Goal: Task Accomplishment & Management: Complete application form

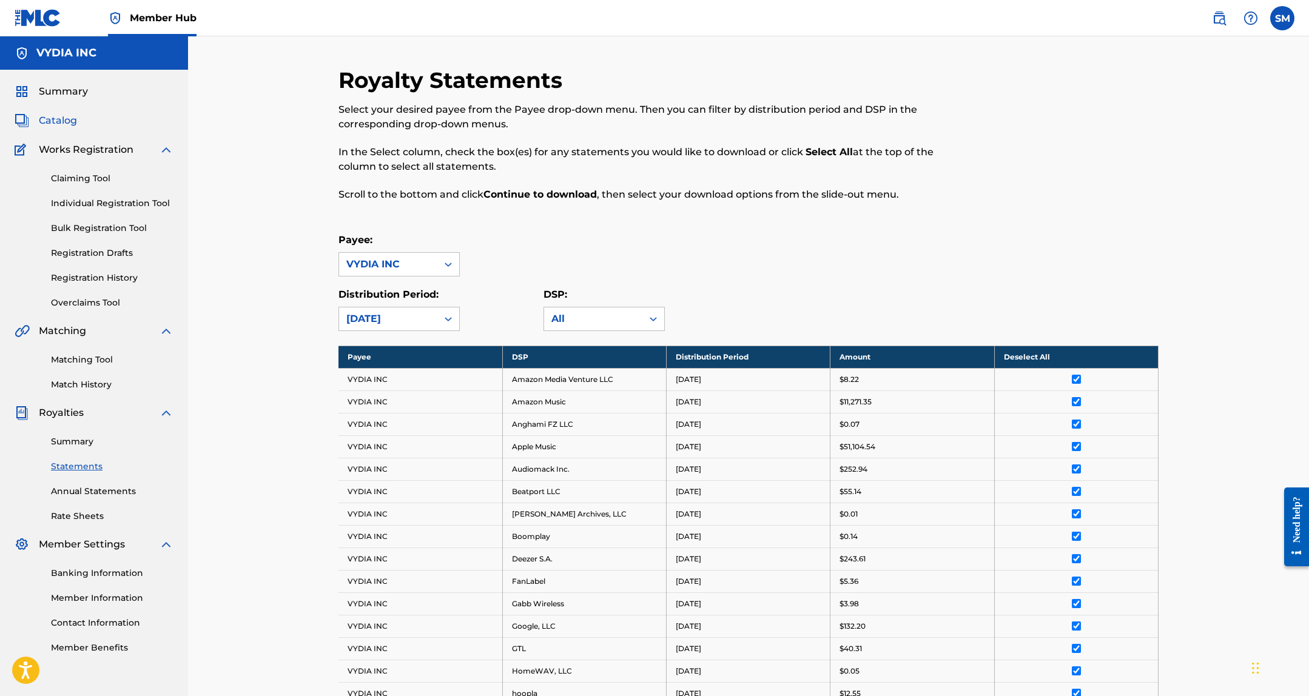
click at [53, 121] on span "Catalog" at bounding box center [58, 120] width 38 height 15
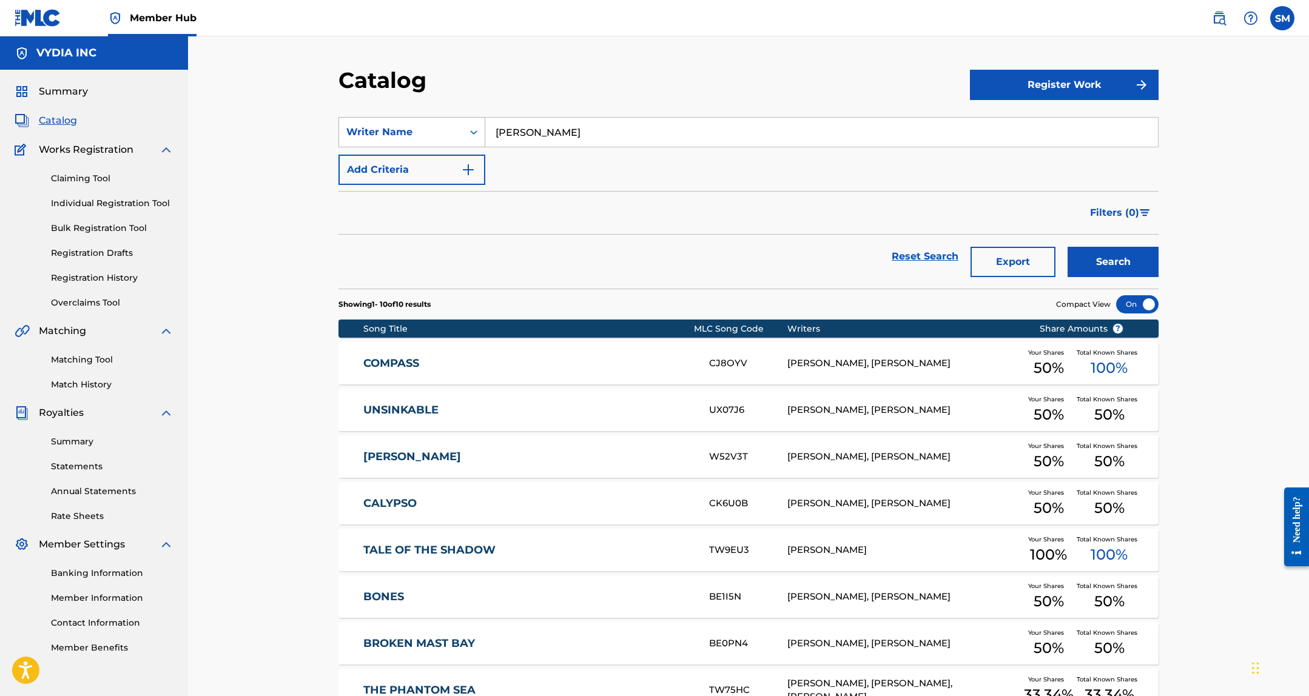
click at [397, 136] on div "Writer Name" at bounding box center [400, 132] width 109 height 15
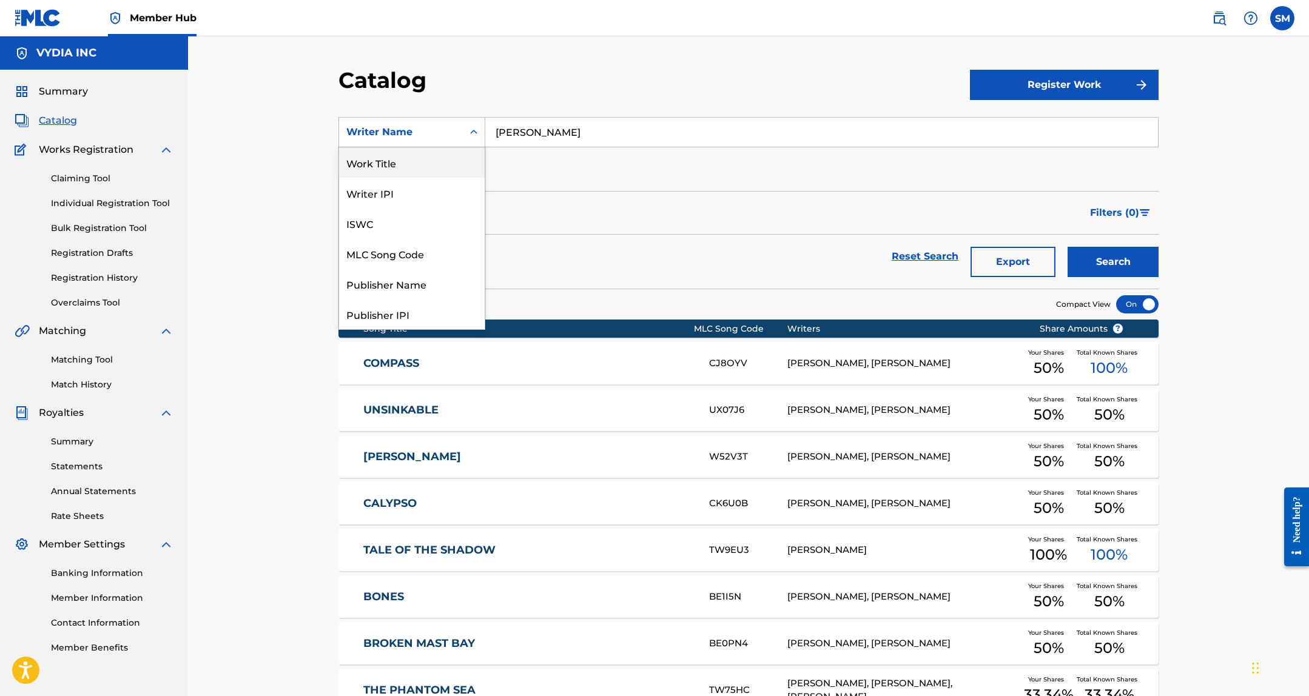
click at [383, 162] on div "Work Title" at bounding box center [412, 162] width 146 height 30
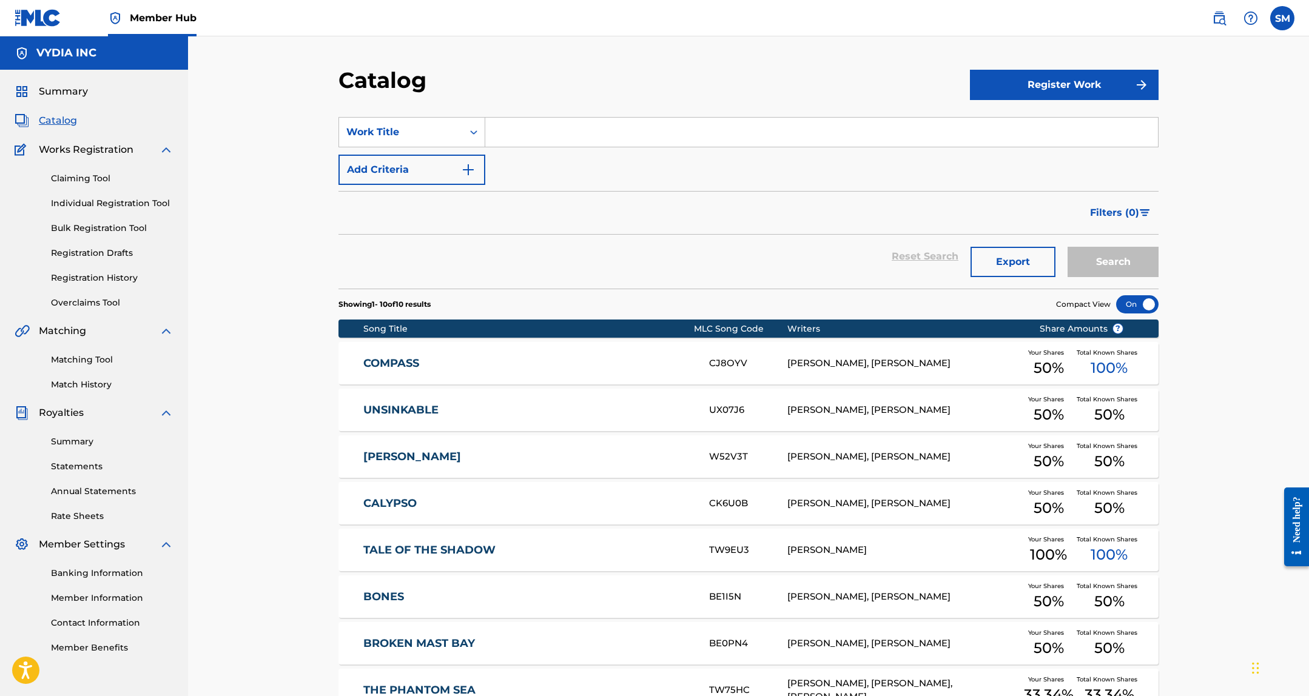
click at [550, 132] on input "Search Form" at bounding box center [821, 132] width 673 height 29
type input "black hole sun"
click at [1068, 247] on button "Search" at bounding box center [1113, 262] width 91 height 30
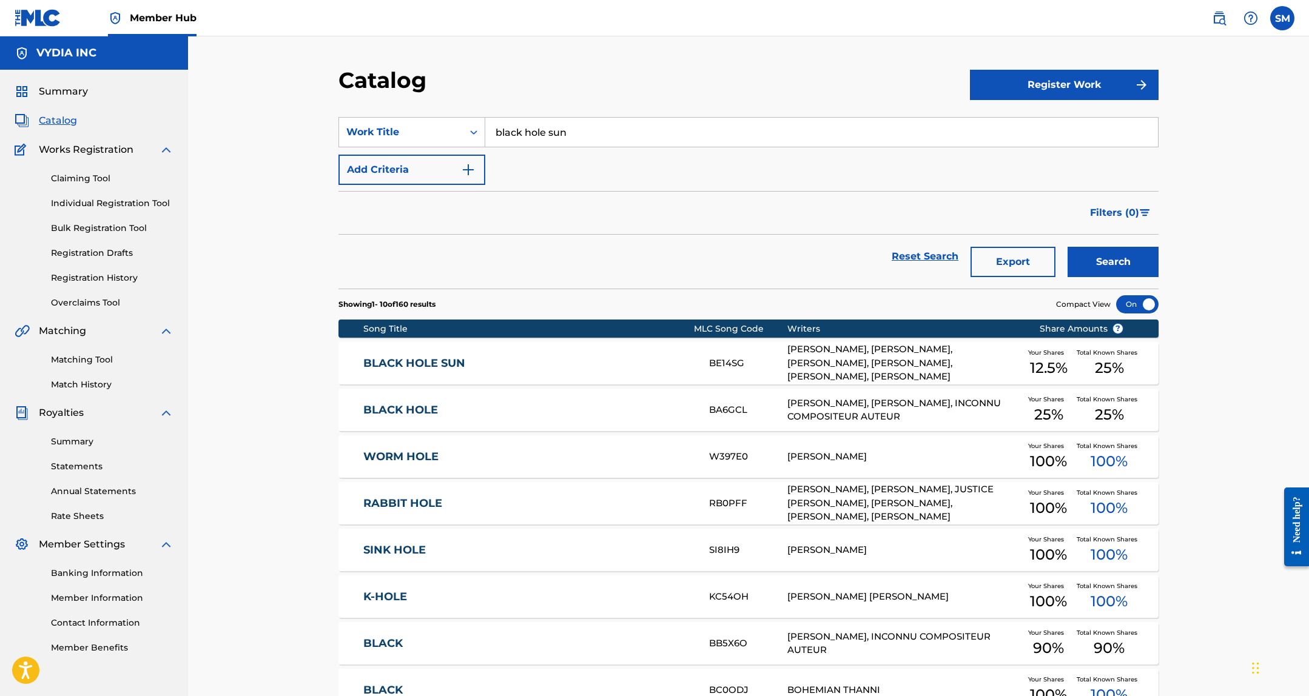
click at [849, 362] on div "TYLER BROOKS, PATRICK CROWLEY, RONEN TSYRLIN, NICK CASSIDY, ALBRECHT LANGE, JON…" at bounding box center [904, 363] width 234 height 41
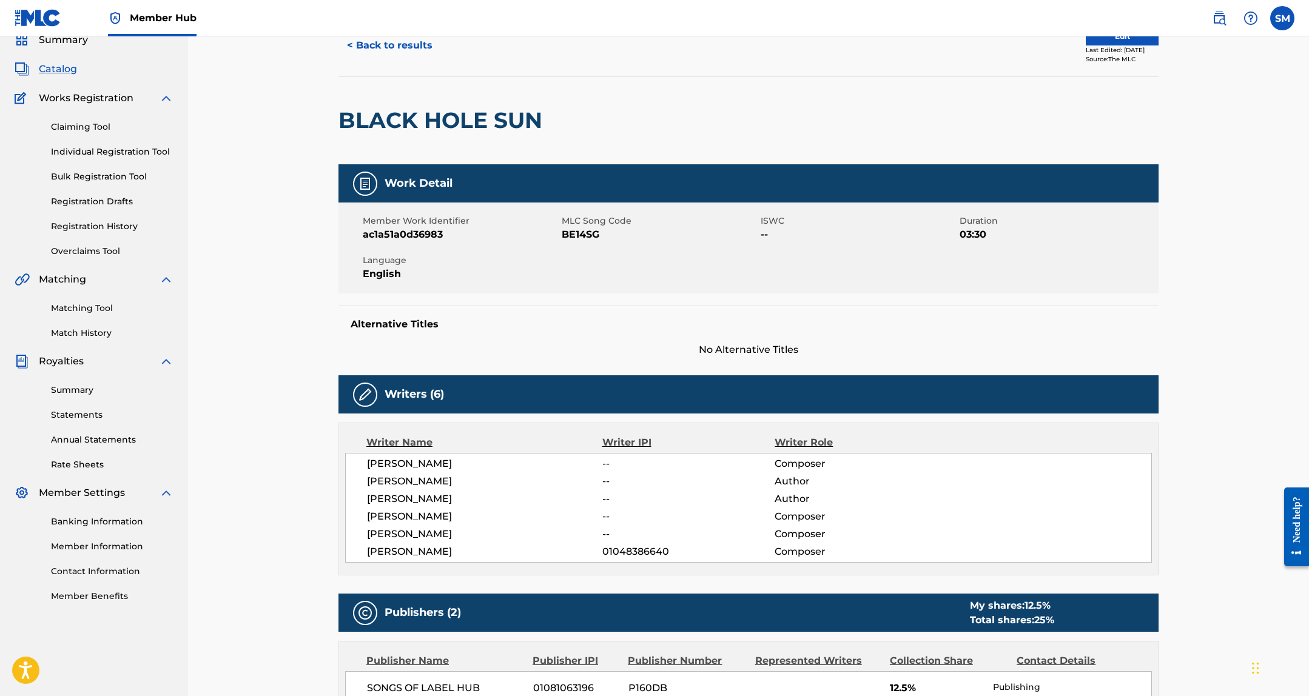
scroll to position [45, 0]
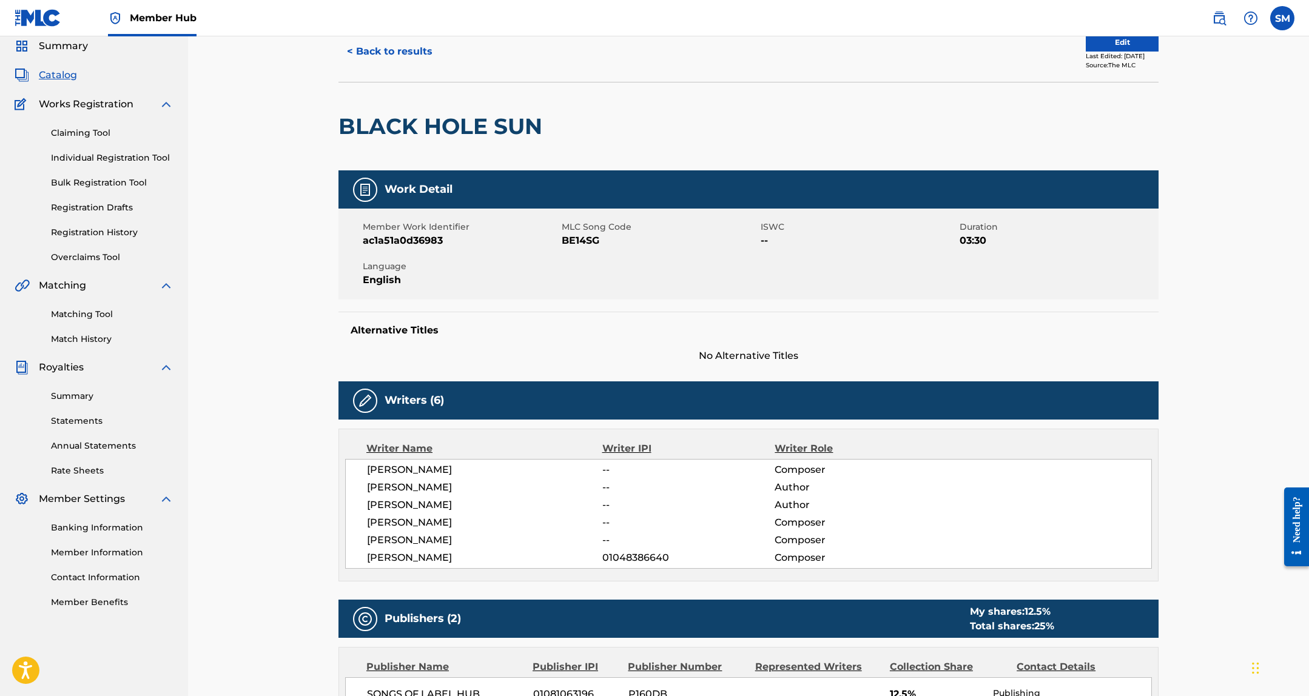
click at [383, 482] on span "[PERSON_NAME]" at bounding box center [484, 487] width 235 height 15
click at [439, 490] on span "[PERSON_NAME]" at bounding box center [484, 487] width 235 height 15
click at [423, 540] on span "NICK CASSIDY" at bounding box center [484, 540] width 235 height 15
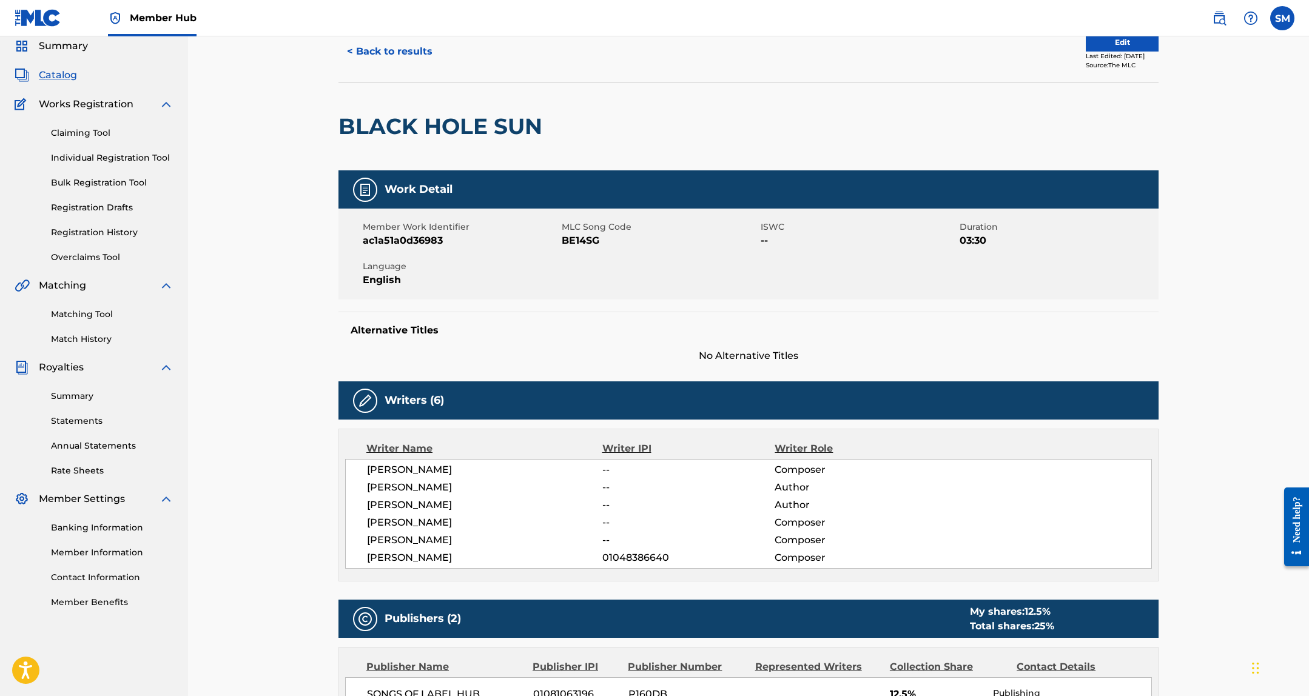
click at [421, 551] on span "RONEN TSYRLIN" at bounding box center [484, 558] width 235 height 15
click at [436, 476] on span "PATRICK CROWLEY" at bounding box center [484, 470] width 235 height 15
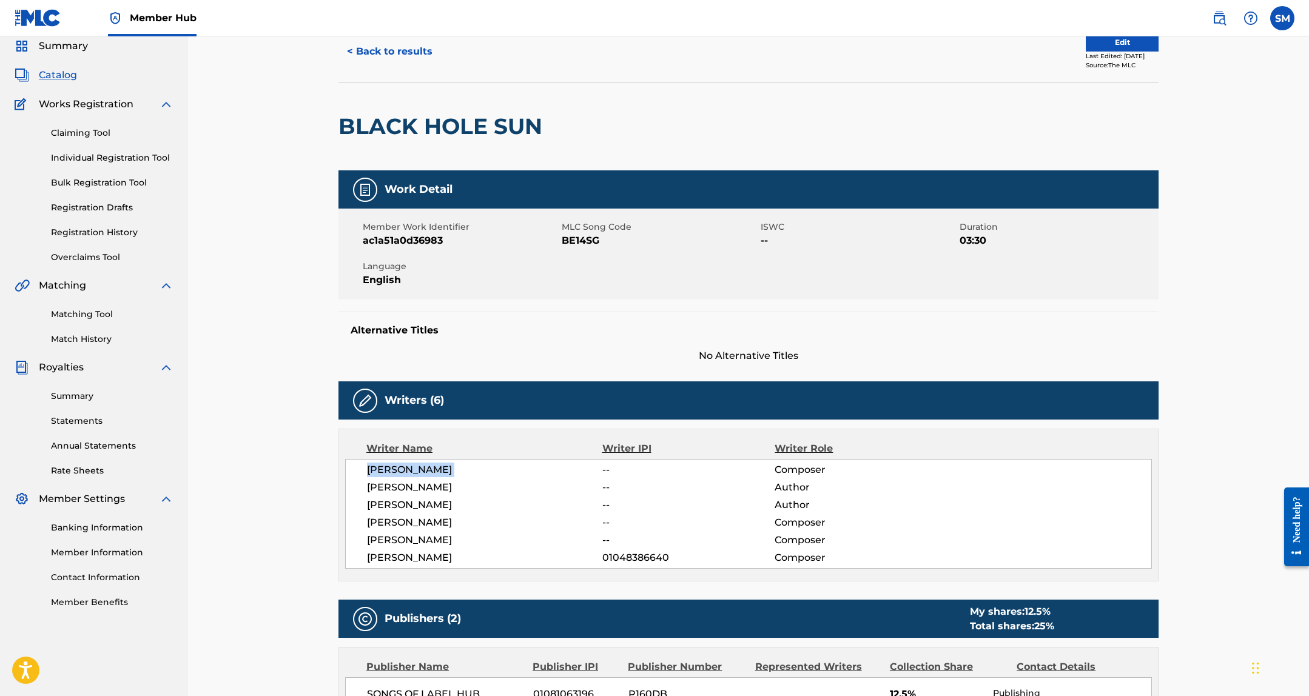
click at [436, 476] on span "PATRICK CROWLEY" at bounding box center [484, 470] width 235 height 15
click at [411, 495] on div "PATRICK CROWLEY -- Composer TYLER BROOKS -- Author JONAH ZULAUF -- Author ALBRE…" at bounding box center [748, 514] width 807 height 110
click at [408, 514] on div "PATRICK CROWLEY -- Composer TYLER BROOKS -- Author JONAH ZULAUF -- Author ALBRE…" at bounding box center [748, 514] width 807 height 110
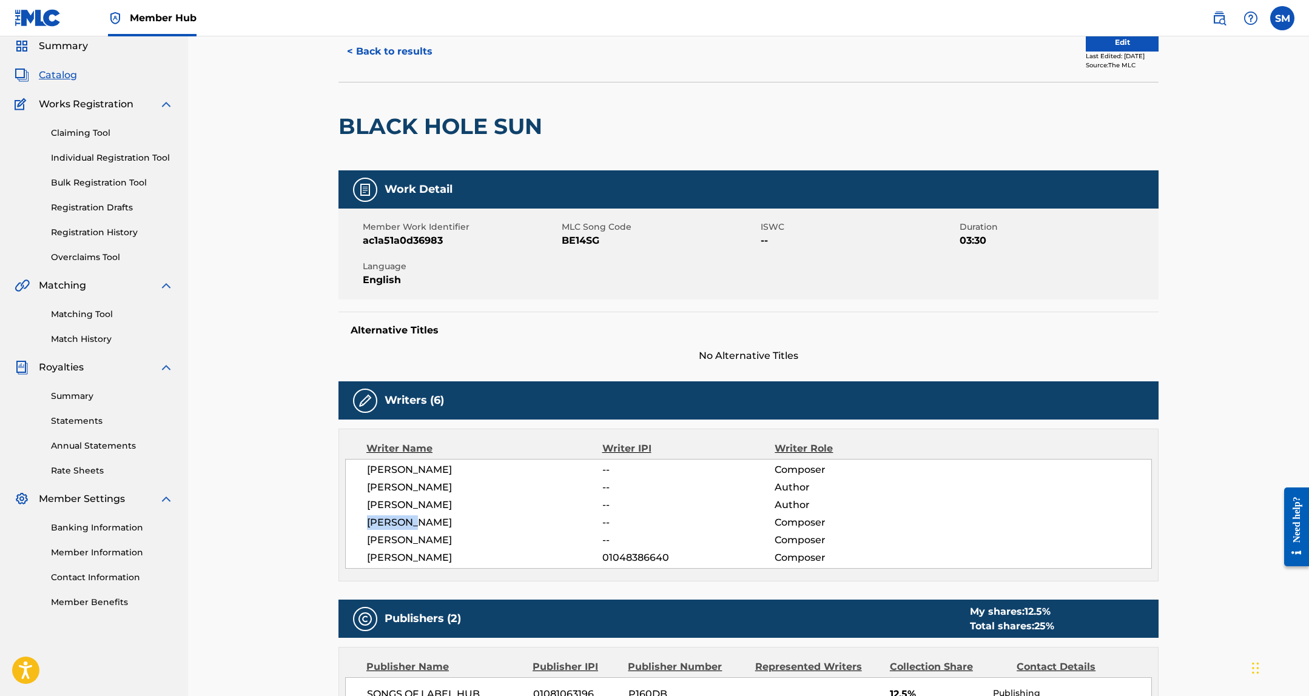
click at [408, 514] on div "PATRICK CROWLEY -- Composer TYLER BROOKS -- Author JONAH ZULAUF -- Author ALBRE…" at bounding box center [748, 514] width 807 height 110
click at [405, 541] on span "NICK CASSIDY" at bounding box center [484, 540] width 235 height 15
click at [402, 530] on div "PATRICK CROWLEY -- Composer TYLER BROOKS -- Author JONAH ZULAUF -- Author ALBRE…" at bounding box center [748, 514] width 807 height 110
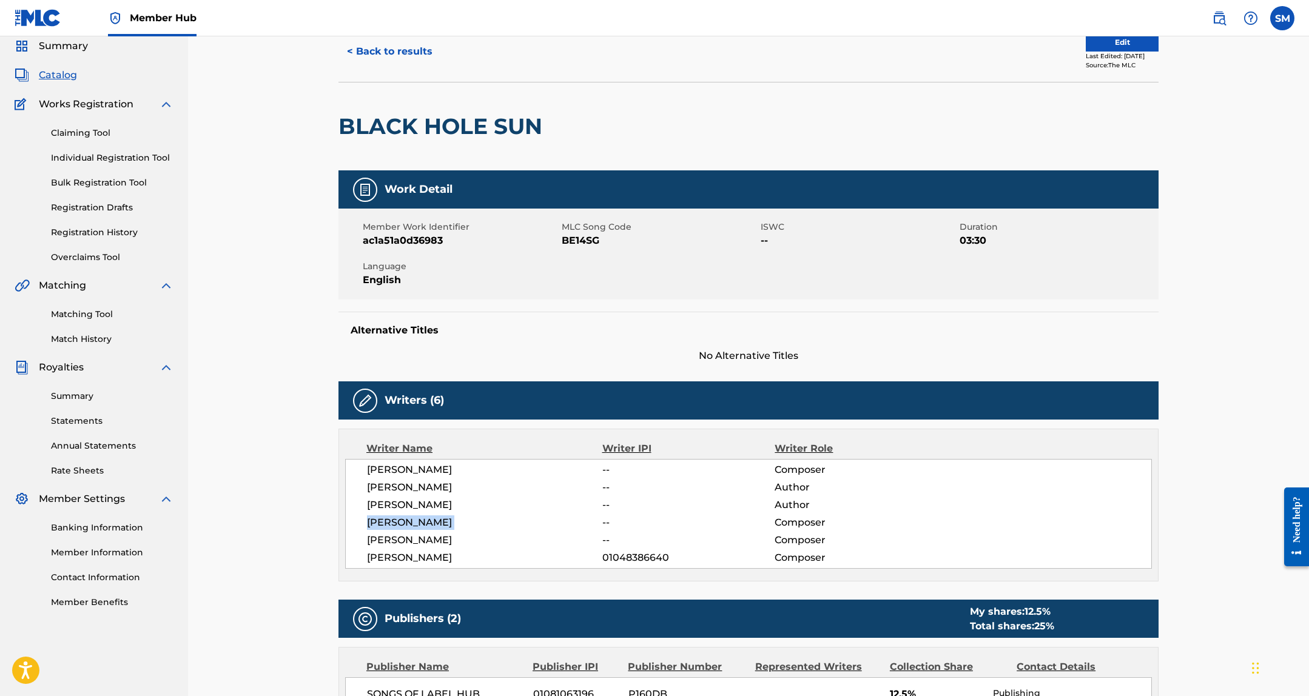
click at [402, 530] on div "PATRICK CROWLEY -- Composer TYLER BROOKS -- Author JONAH ZULAUF -- Author ALBRE…" at bounding box center [748, 514] width 807 height 110
click at [403, 539] on span "NICK CASSIDY" at bounding box center [484, 540] width 235 height 15
click at [401, 554] on span "RONEN TSYRLIN" at bounding box center [484, 558] width 235 height 15
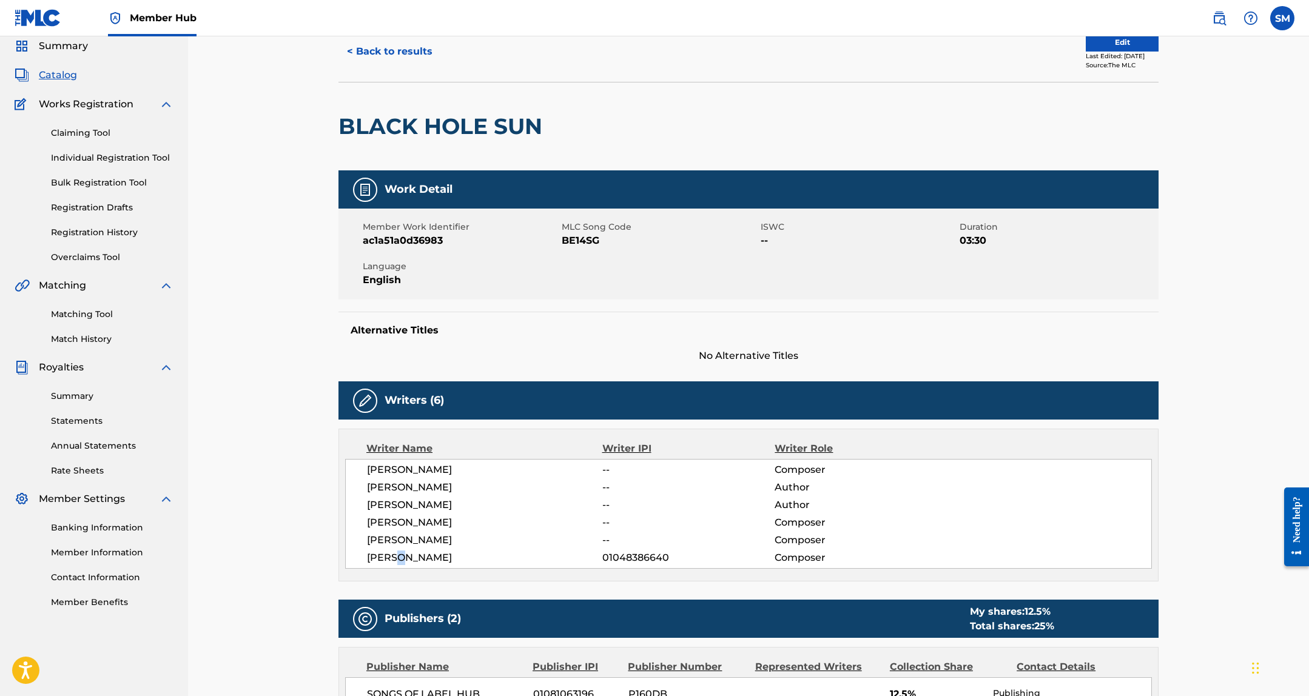
click at [401, 554] on span "RONEN TSYRLIN" at bounding box center [484, 558] width 235 height 15
click at [420, 557] on span "RONEN TSYRLIN" at bounding box center [484, 558] width 235 height 15
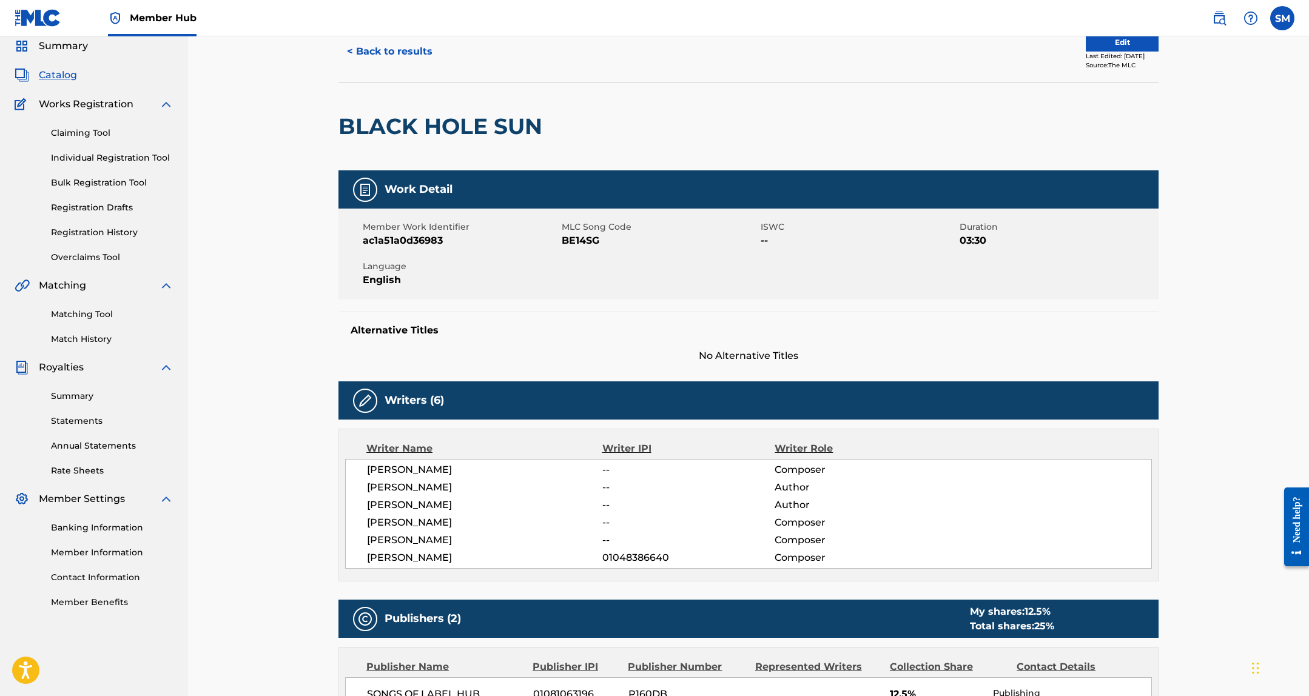
click at [407, 522] on span "ALBRECHT LANGE" at bounding box center [484, 523] width 235 height 15
click at [426, 520] on span "ALBRECHT LANGE" at bounding box center [484, 523] width 235 height 15
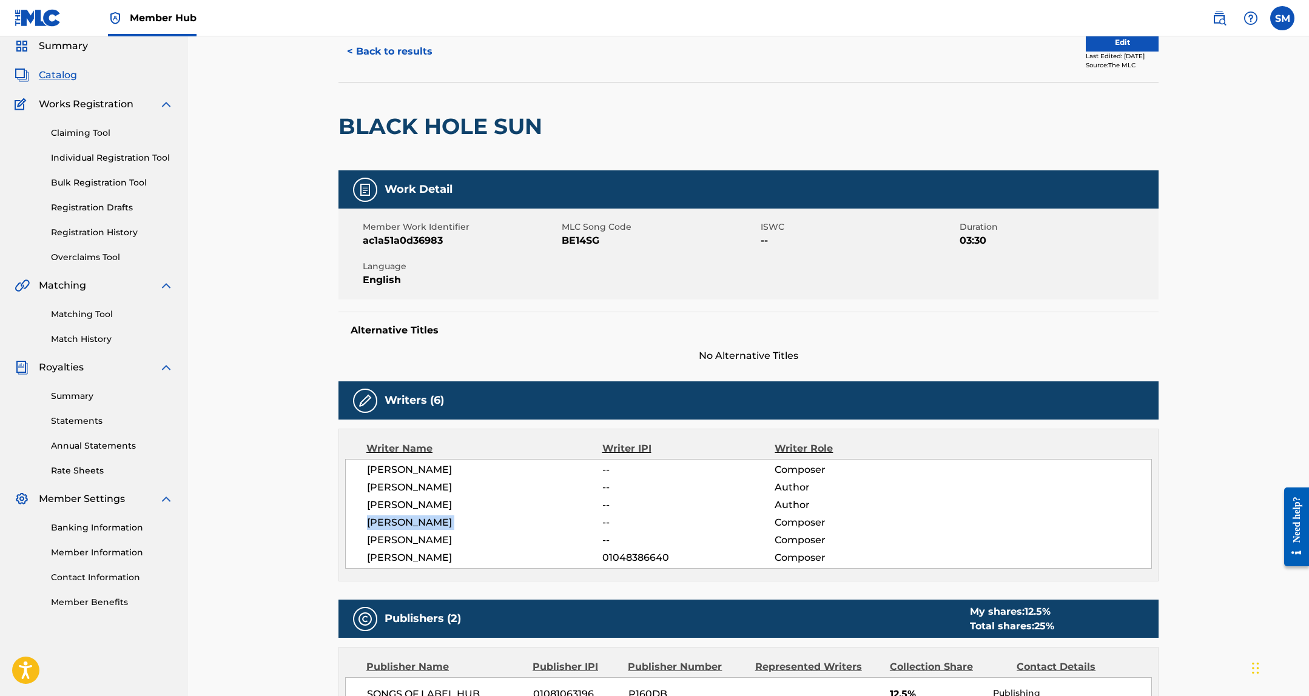
click at [426, 520] on span "ALBRECHT LANGE" at bounding box center [484, 523] width 235 height 15
click at [419, 482] on span "[PERSON_NAME]" at bounding box center [484, 487] width 235 height 15
click at [420, 472] on span "PATRICK CROWLEY" at bounding box center [484, 470] width 235 height 15
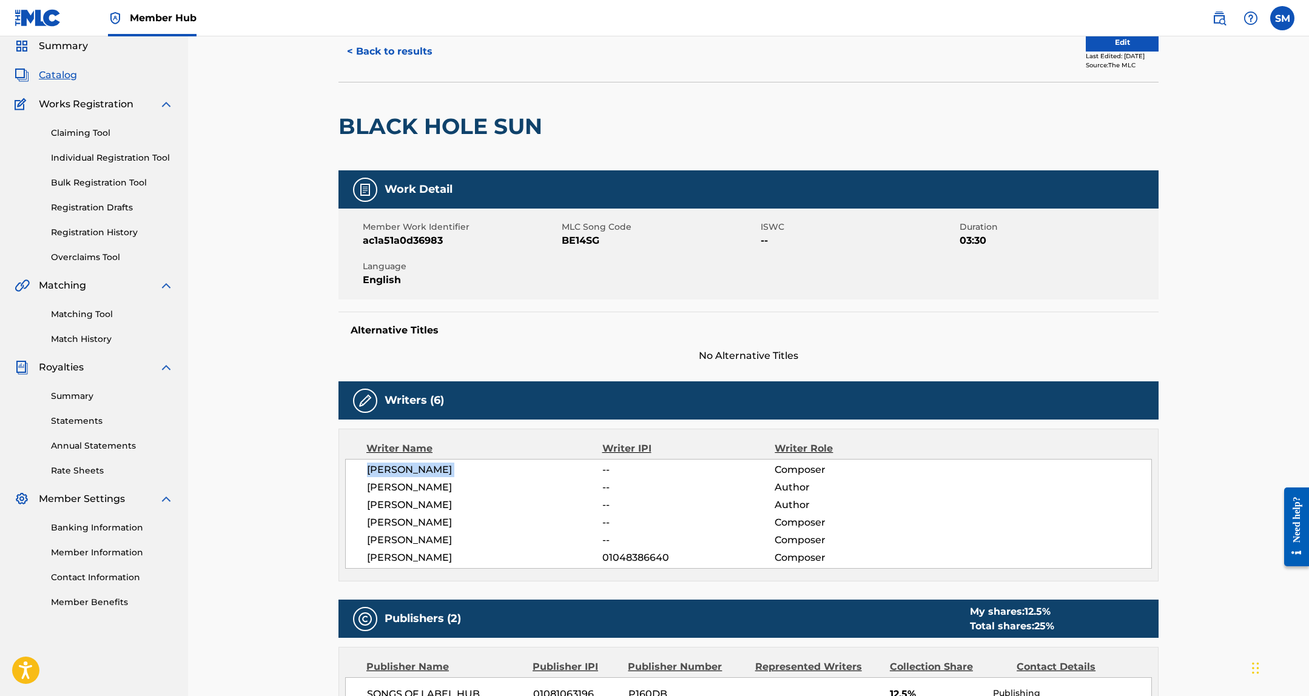
click at [424, 469] on span "PATRICK CROWLEY" at bounding box center [484, 470] width 235 height 15
click at [423, 513] on div "PATRICK CROWLEY -- Composer TYLER BROOKS -- Author JONAH ZULAUF -- Author ALBRE…" at bounding box center [748, 514] width 807 height 110
click at [88, 130] on link "Claiming Tool" at bounding box center [112, 133] width 123 height 13
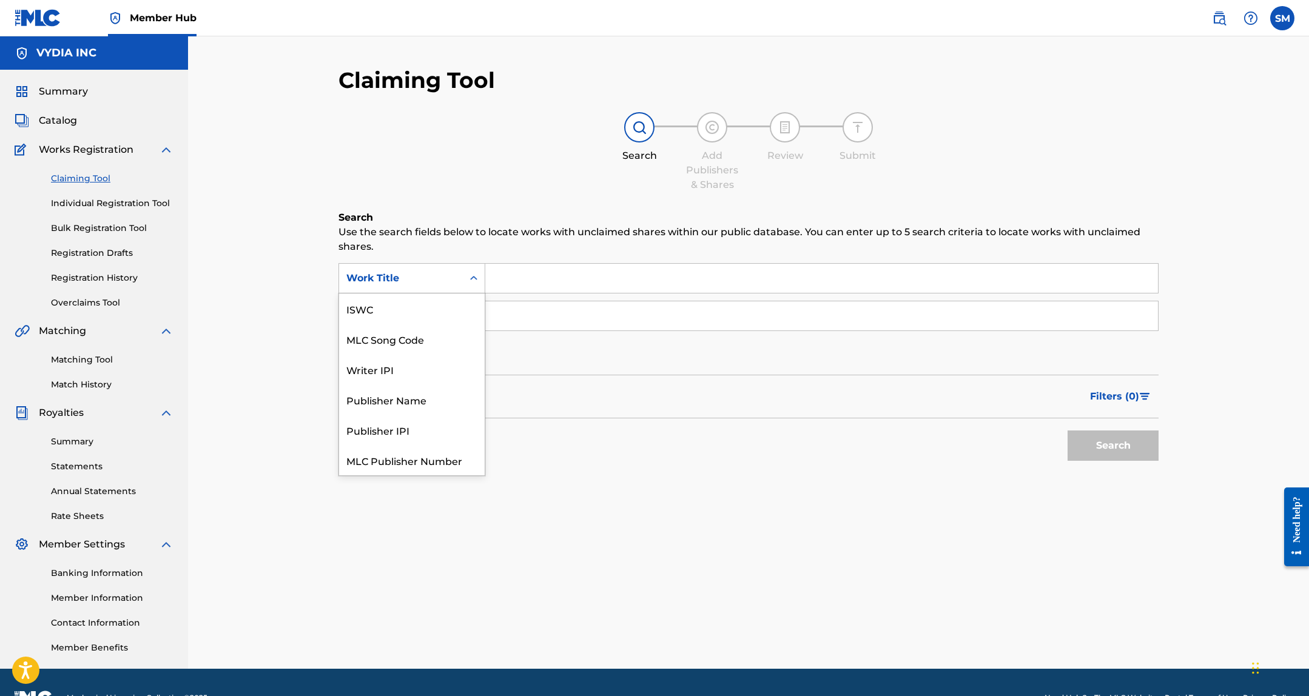
click at [453, 278] on div "Work Title" at bounding box center [400, 278] width 109 height 15
click at [437, 342] on div "MLC Song Code" at bounding box center [412, 339] width 146 height 30
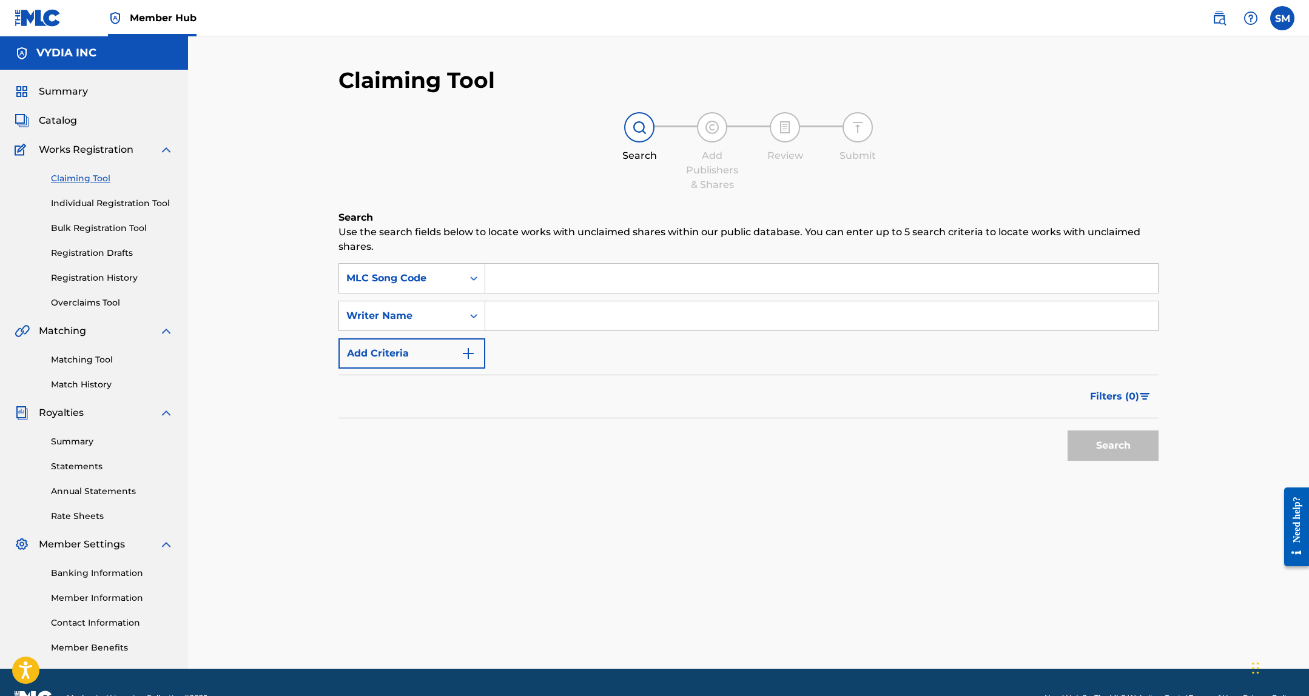
click at [499, 298] on div "SearchWithCriteria7d4cae49-a4b3-46e3-87e3-80dec021a109 MLC Song Code SearchWith…" at bounding box center [748, 316] width 820 height 106
click at [555, 273] on input "Search Form" at bounding box center [821, 278] width 673 height 29
paste input "BB4QFE"
type input "BB4QFE"
click at [1124, 444] on button "Search" at bounding box center [1113, 446] width 91 height 30
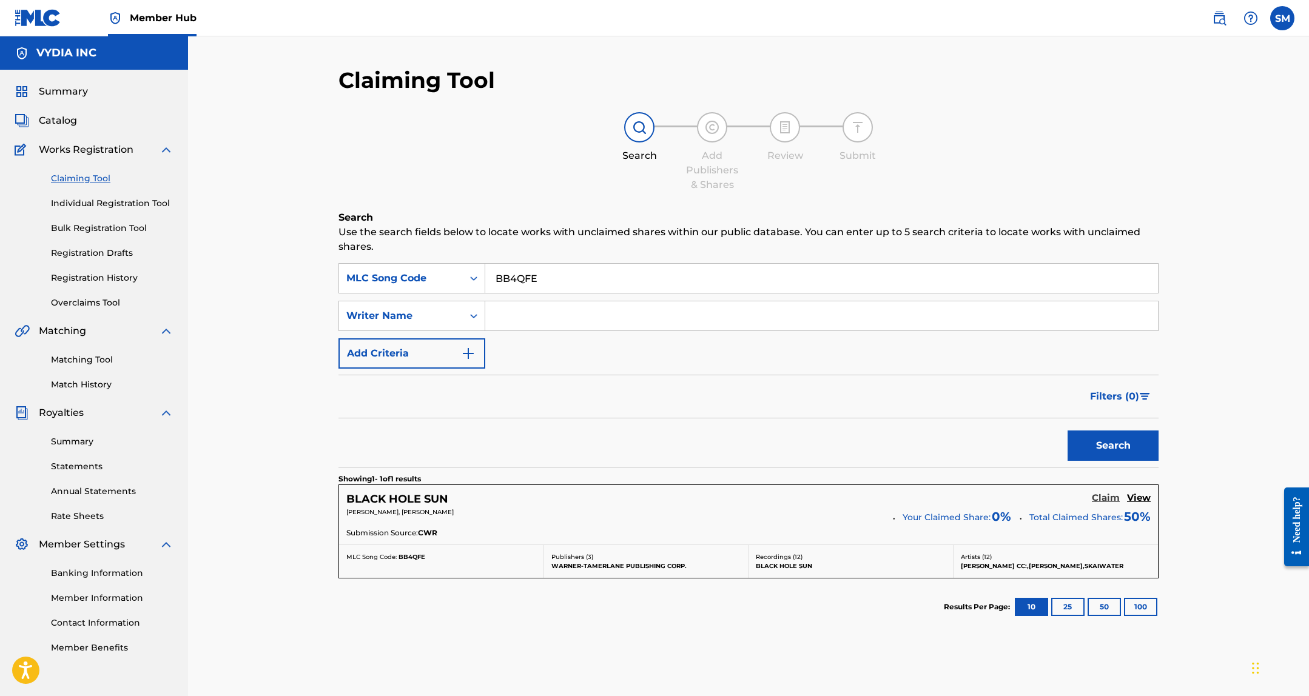
click at [1111, 495] on h5 "Claim" at bounding box center [1106, 499] width 28 height 12
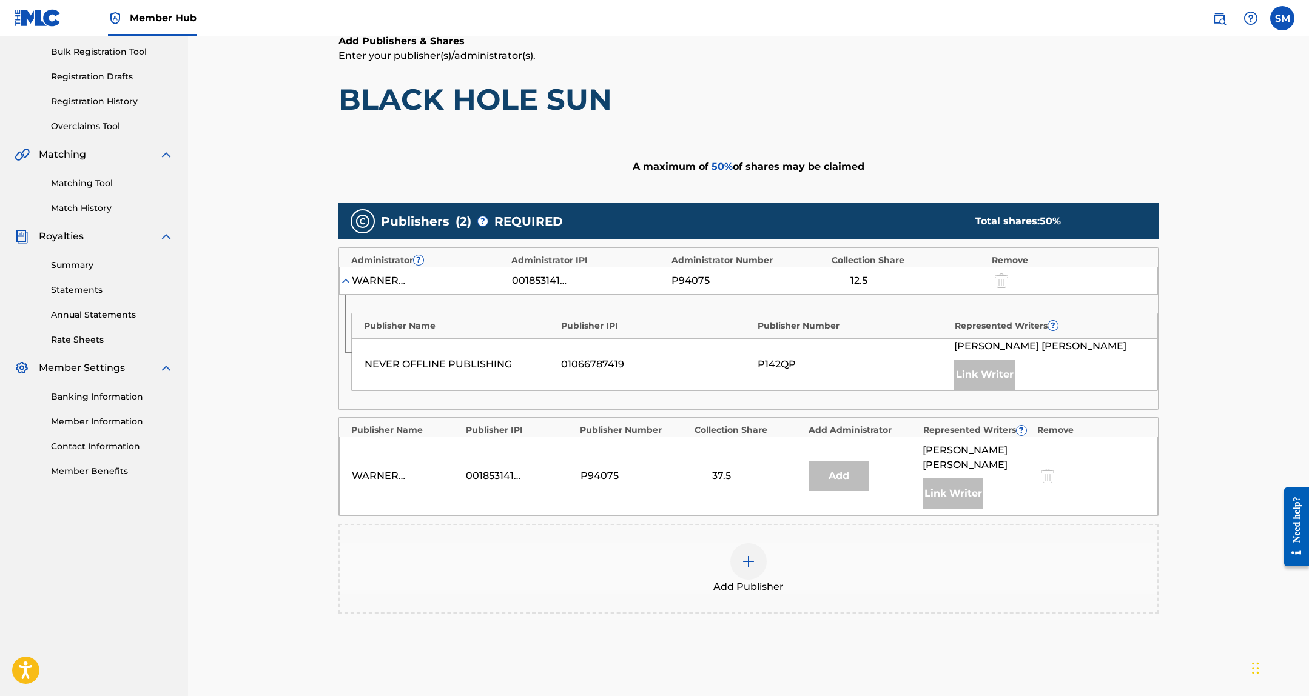
scroll to position [275, 0]
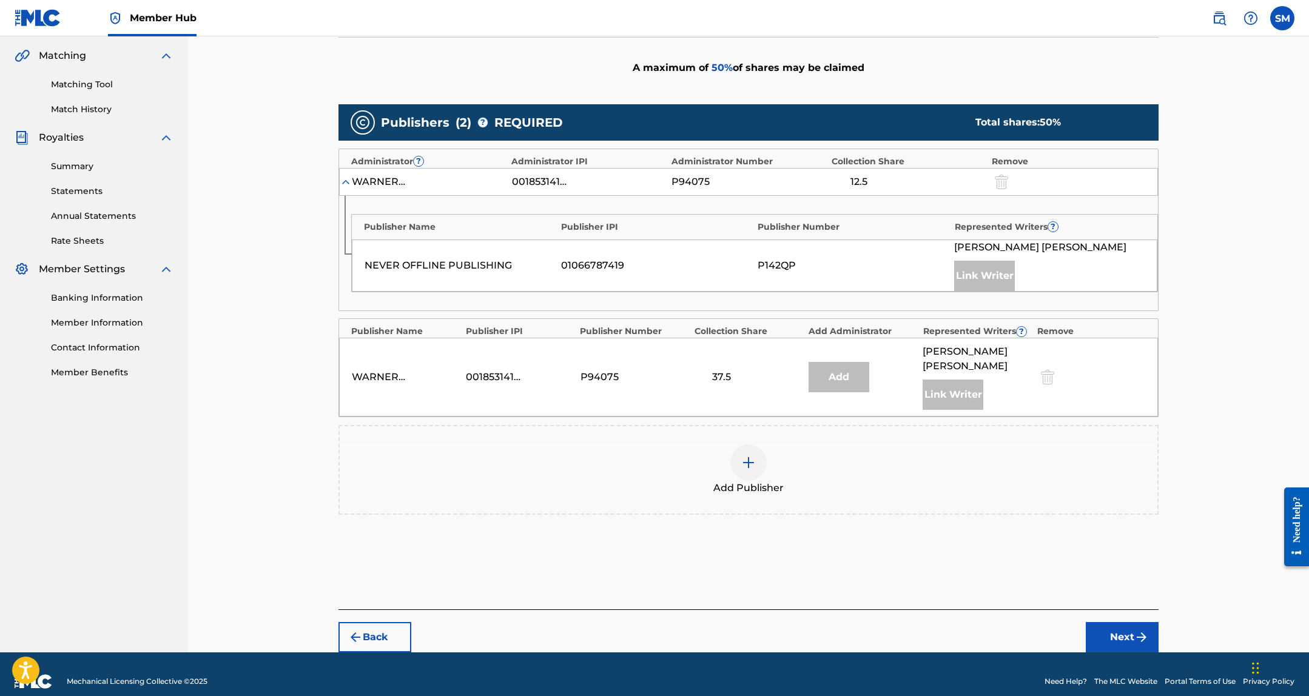
click at [744, 457] on div at bounding box center [748, 463] width 36 height 36
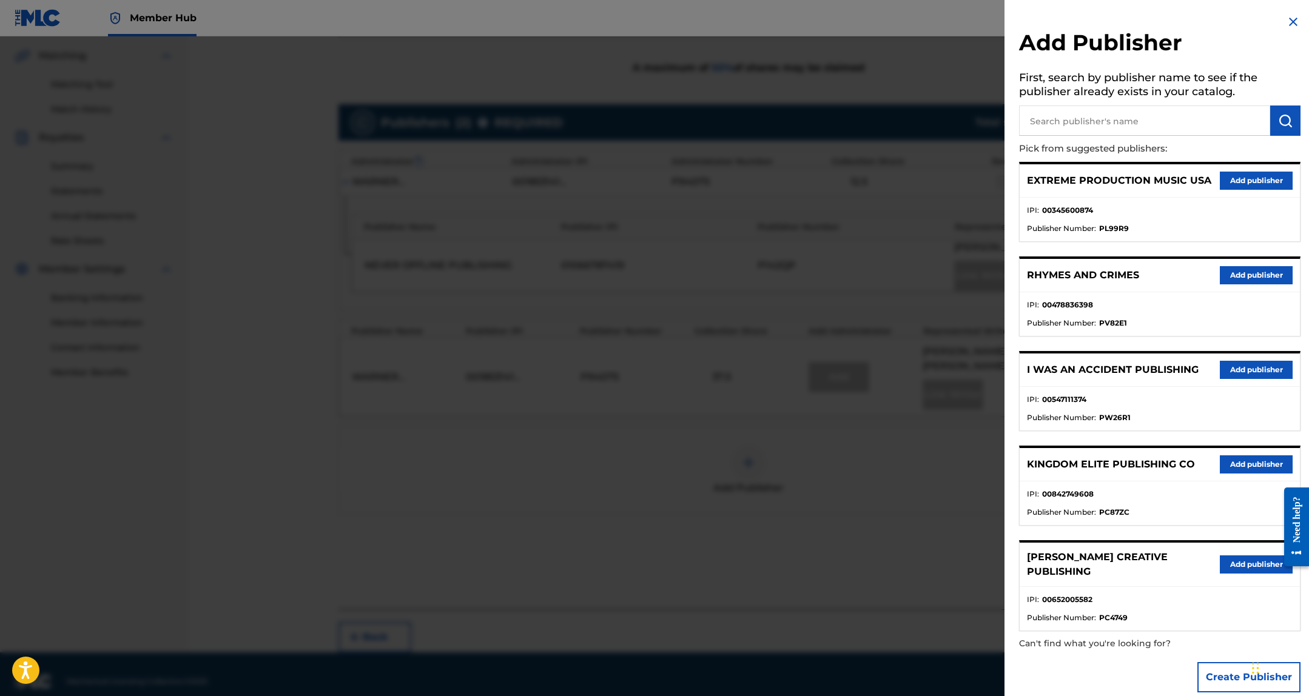
click at [1062, 126] on input "text" at bounding box center [1144, 121] width 251 height 30
type input "songs of label"
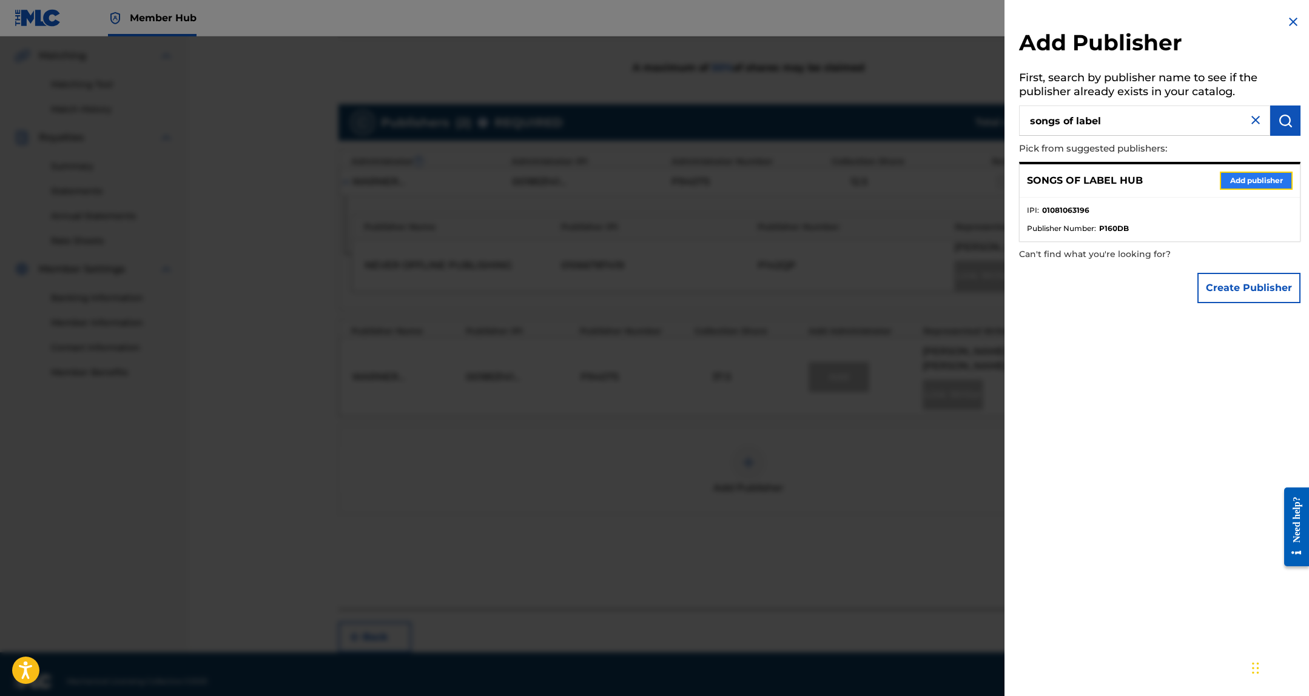
click at [1250, 183] on button "Add publisher" at bounding box center [1256, 181] width 73 height 18
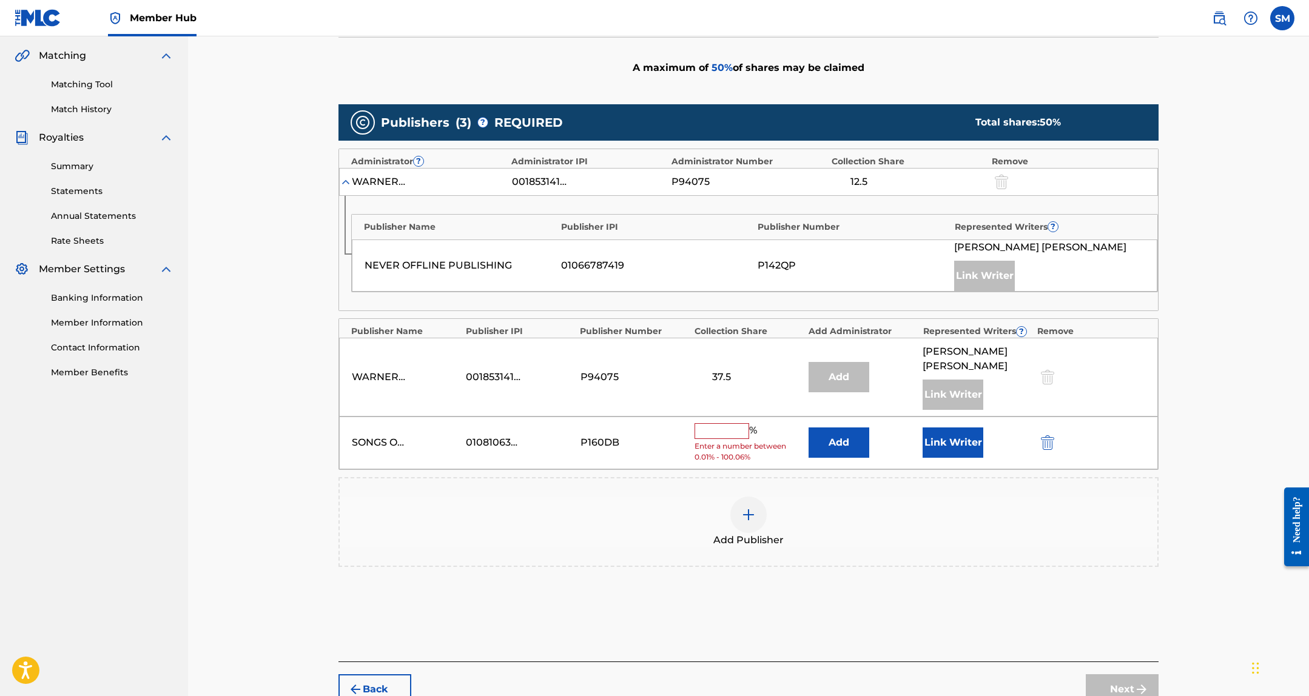
click at [721, 423] on input "text" at bounding box center [722, 431] width 55 height 16
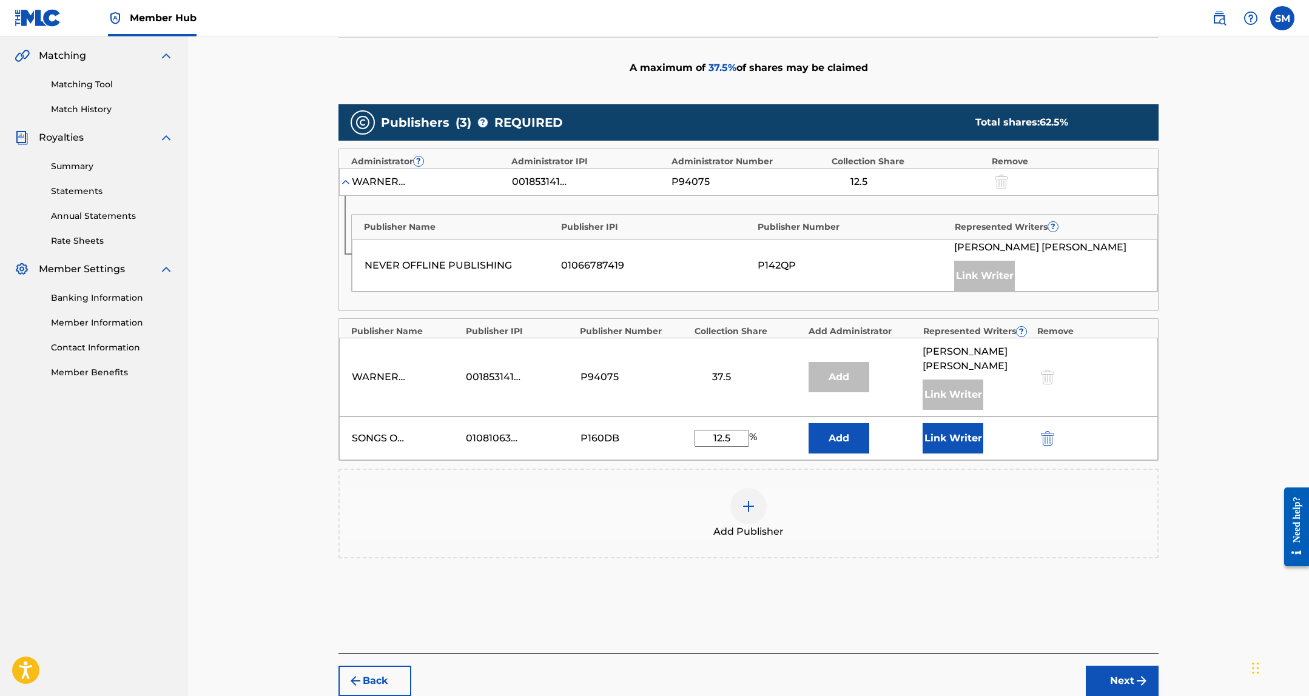
type input "12.5"
click at [941, 428] on button "Link Writer" at bounding box center [953, 438] width 61 height 30
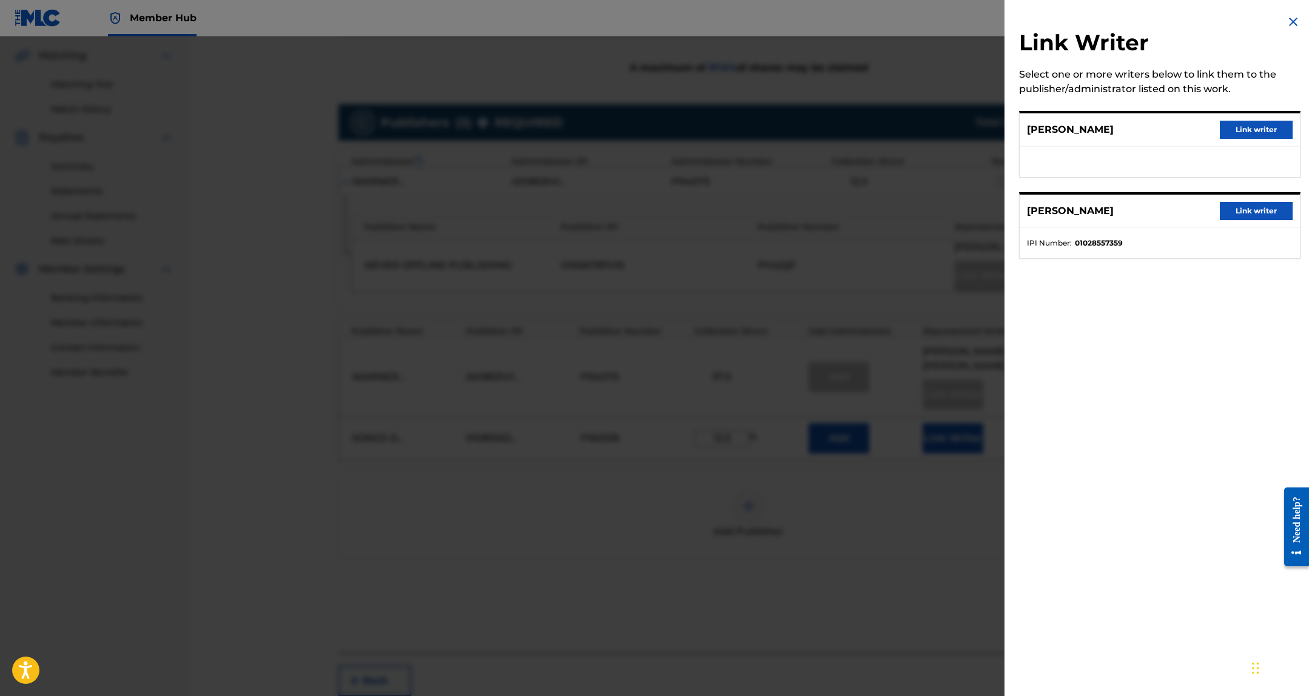
click at [1289, 17] on img at bounding box center [1293, 22] width 15 height 15
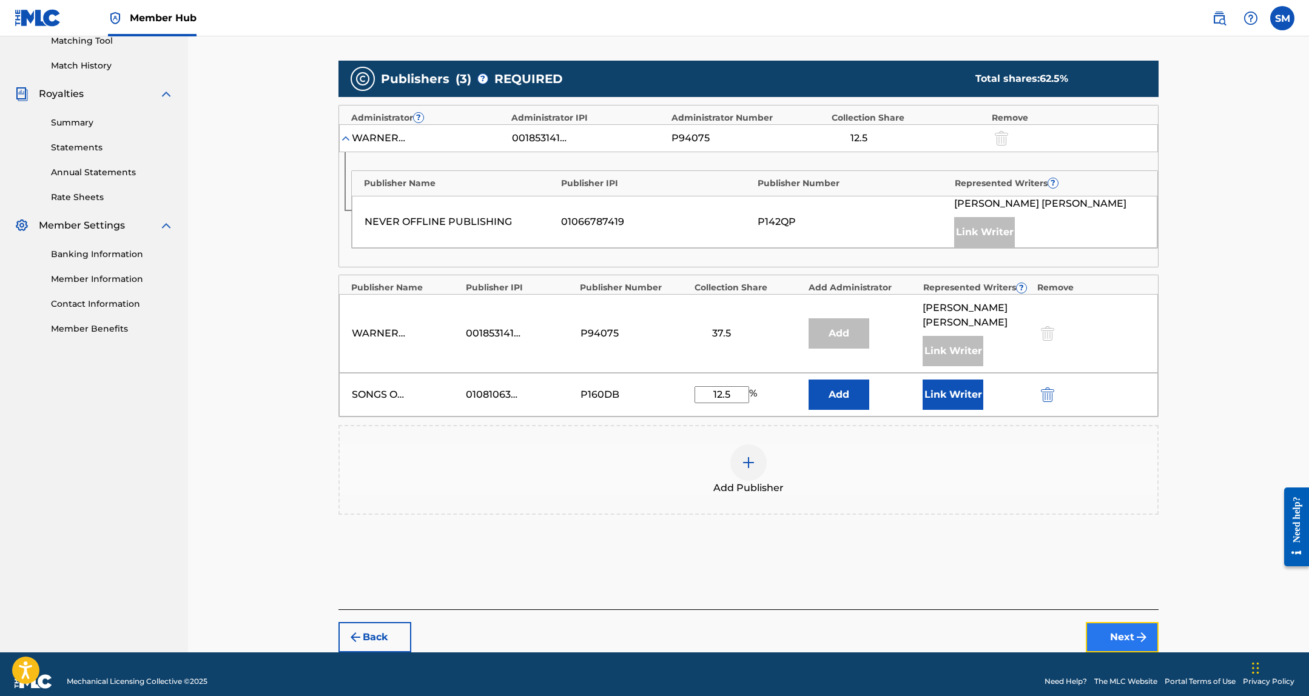
click at [1121, 622] on button "Next" at bounding box center [1122, 637] width 73 height 30
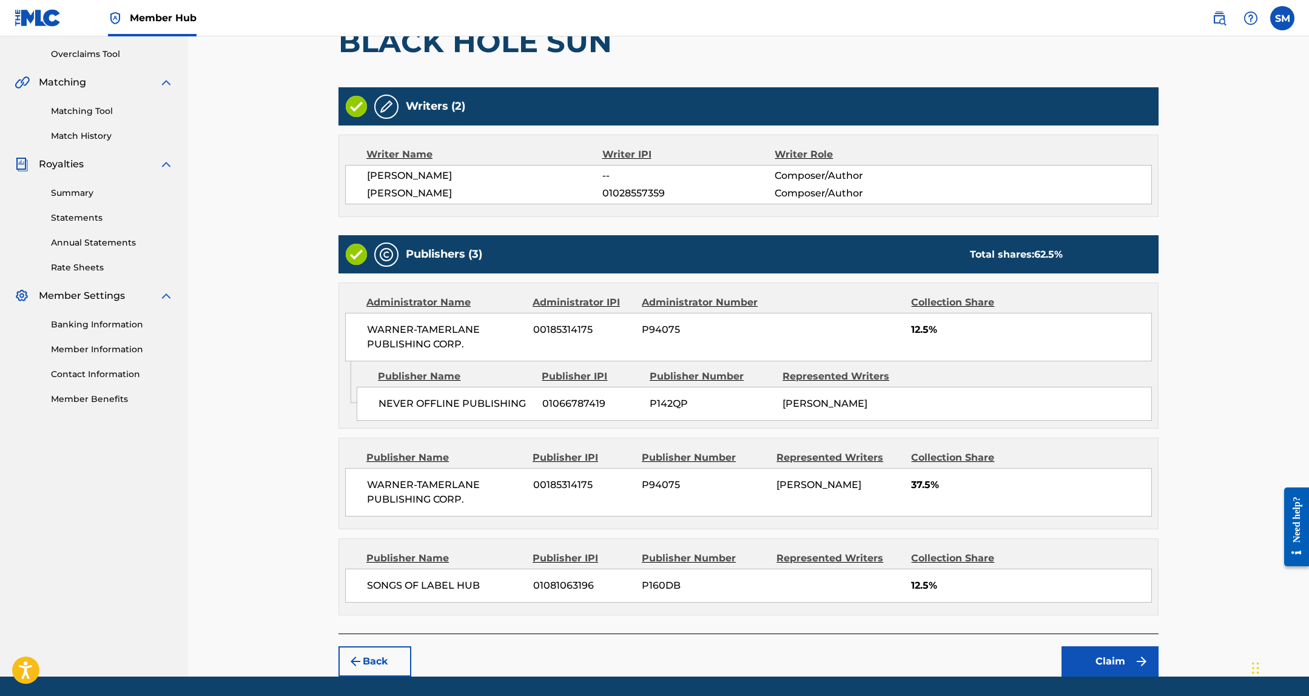
scroll to position [288, 0]
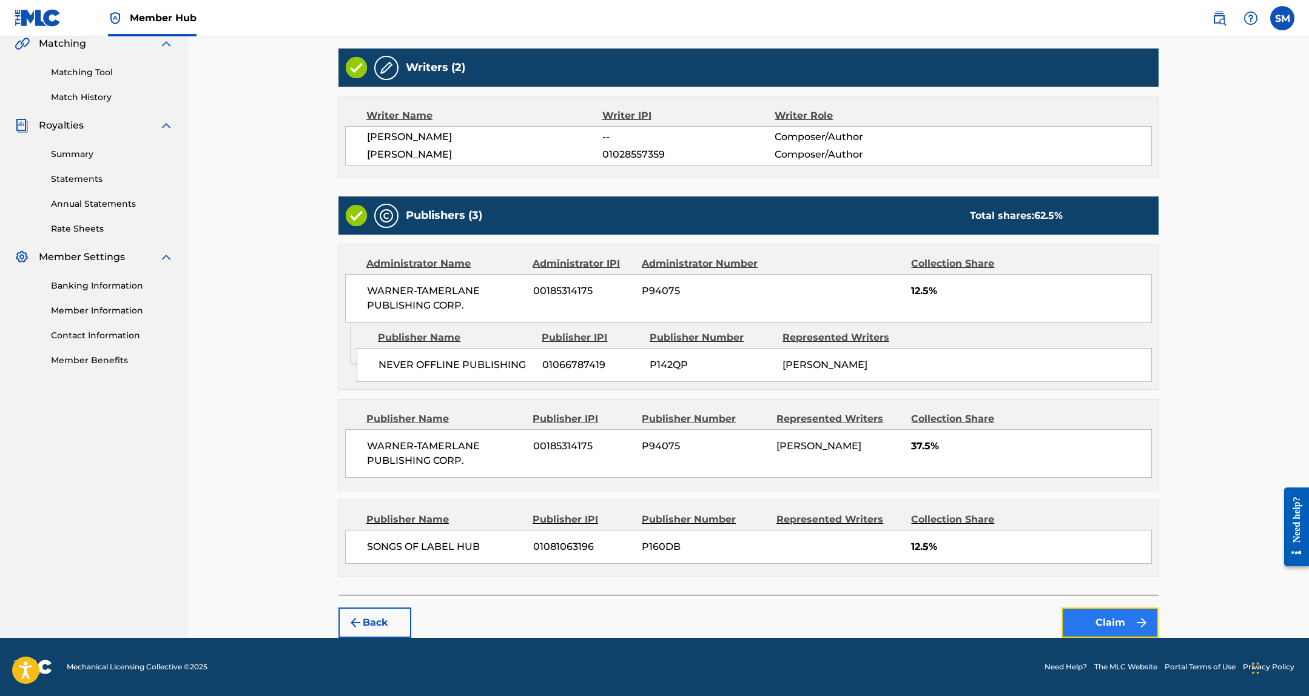
click at [1115, 630] on button "Claim" at bounding box center [1110, 623] width 97 height 30
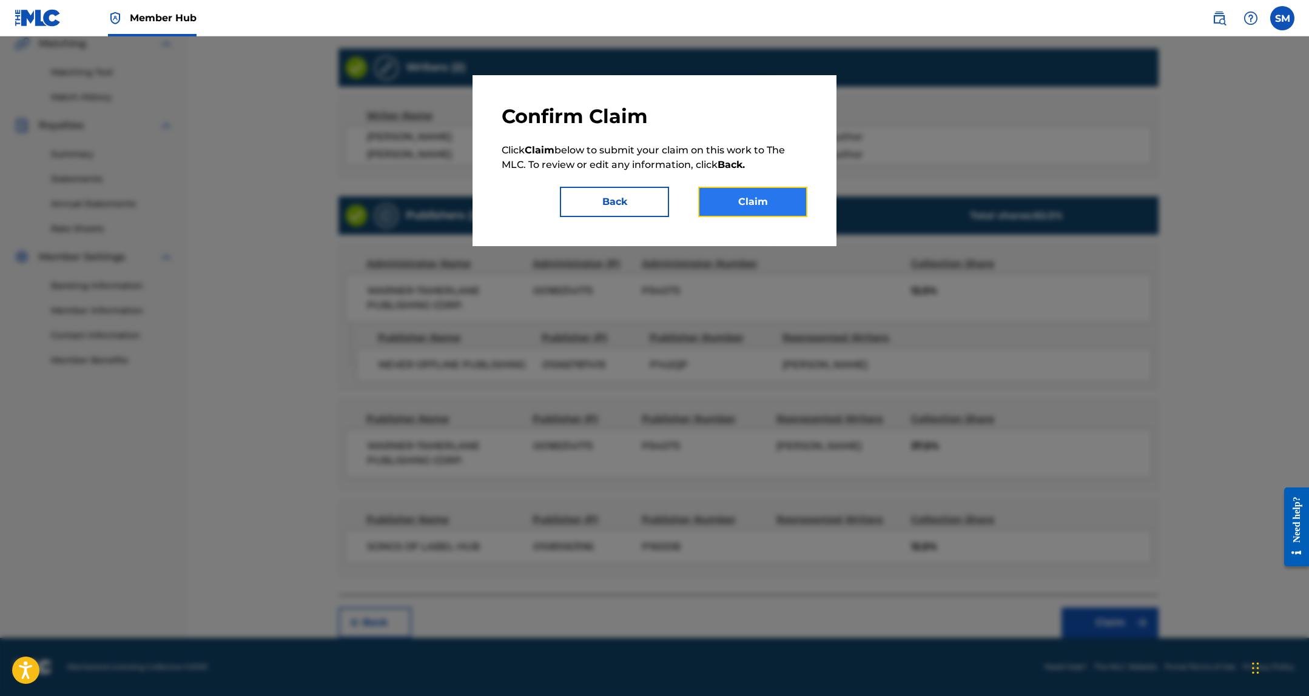
click at [764, 204] on button "Claim" at bounding box center [752, 202] width 109 height 30
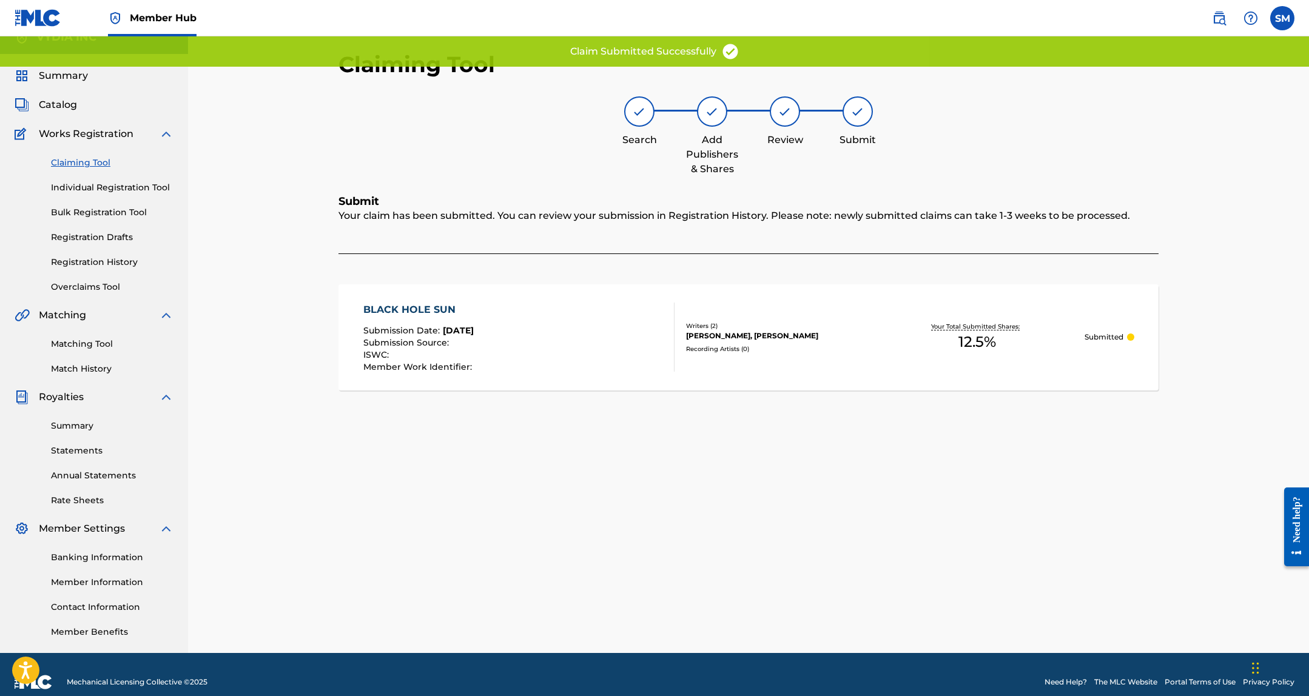
scroll to position [0, 0]
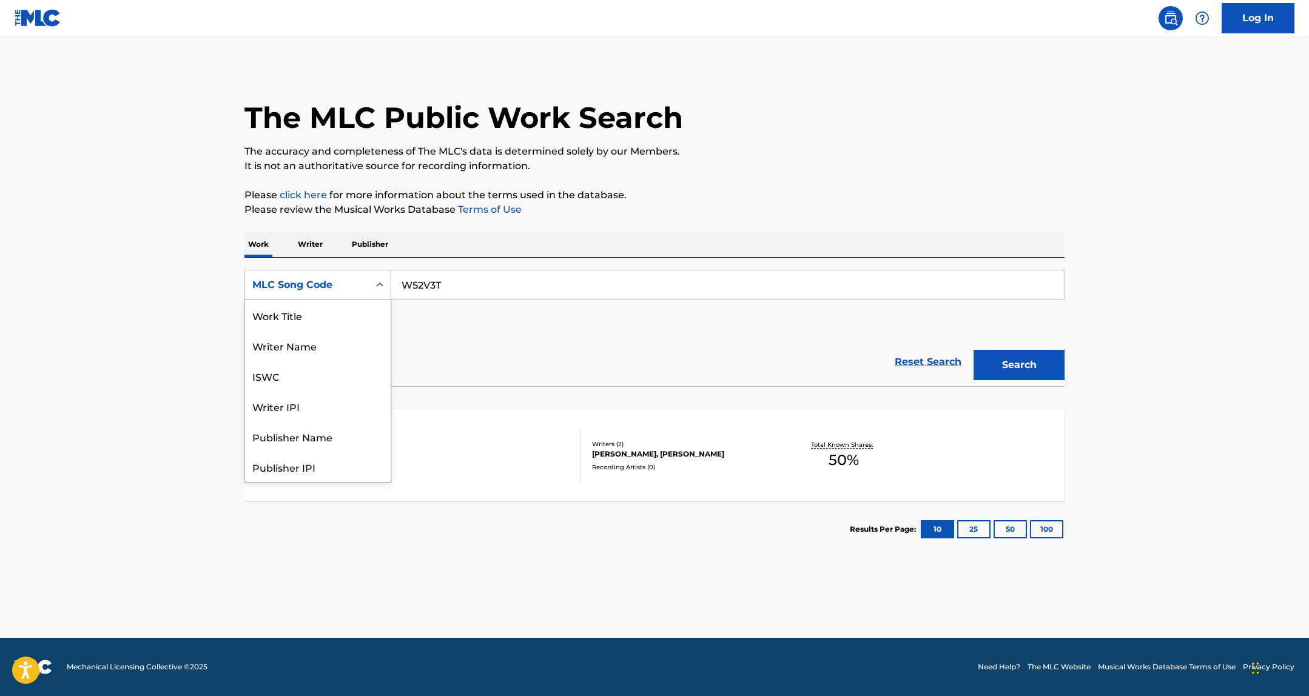
click at [323, 361] on div "ISWC" at bounding box center [318, 376] width 146 height 30
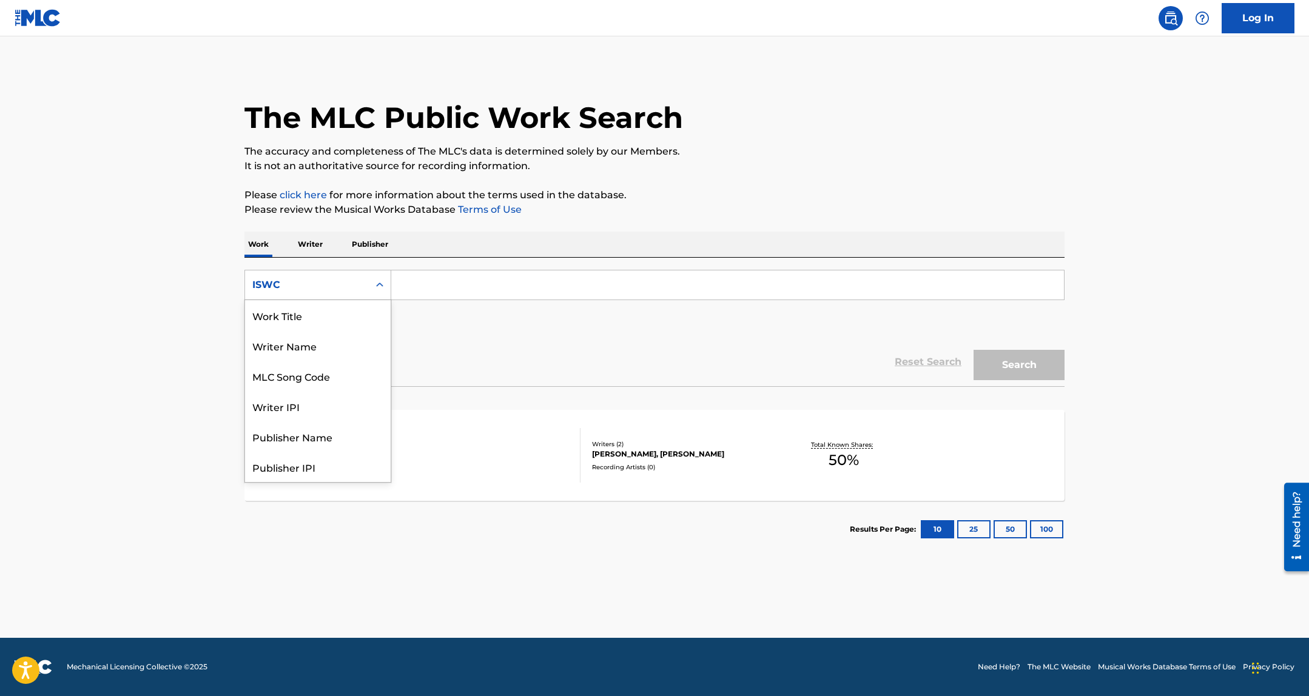
click at [315, 282] on div "ISWC" at bounding box center [306, 285] width 109 height 15
click at [323, 324] on div "Work Title" at bounding box center [318, 315] width 146 height 30
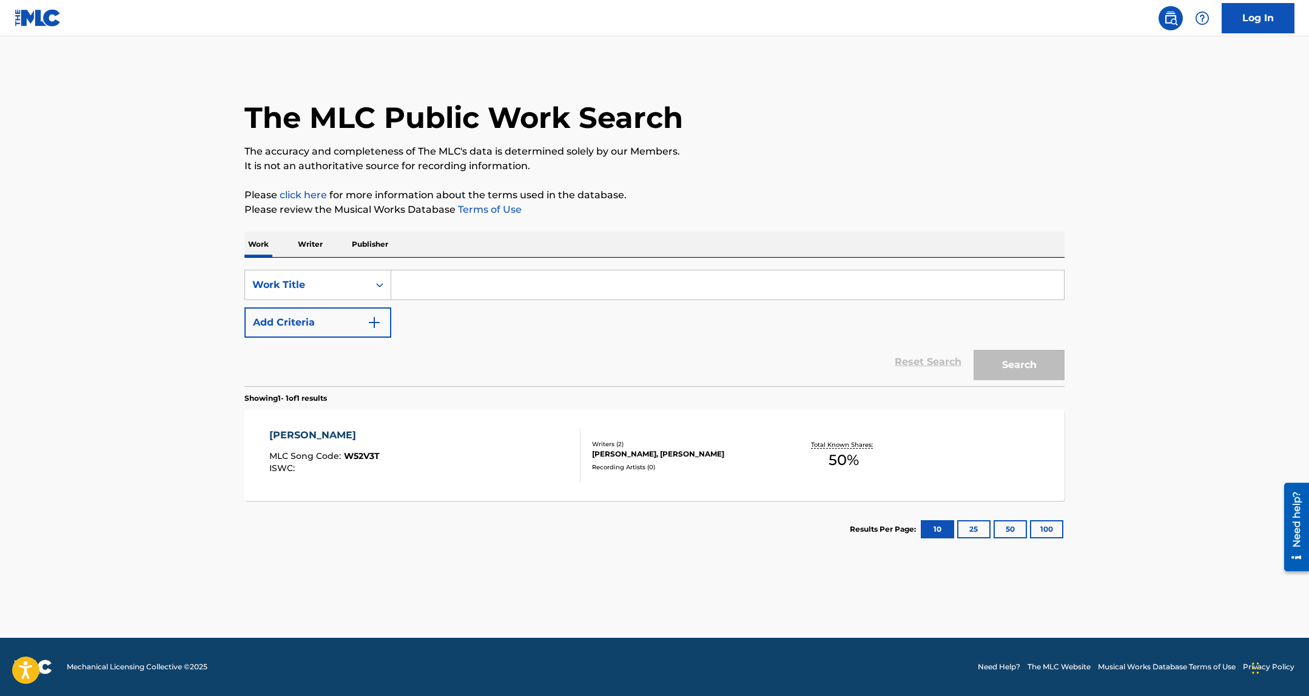
click at [483, 293] on input "Search Form" at bounding box center [727, 285] width 673 height 29
paste input "Black Hole Sun"
type input "Black Hole Sun"
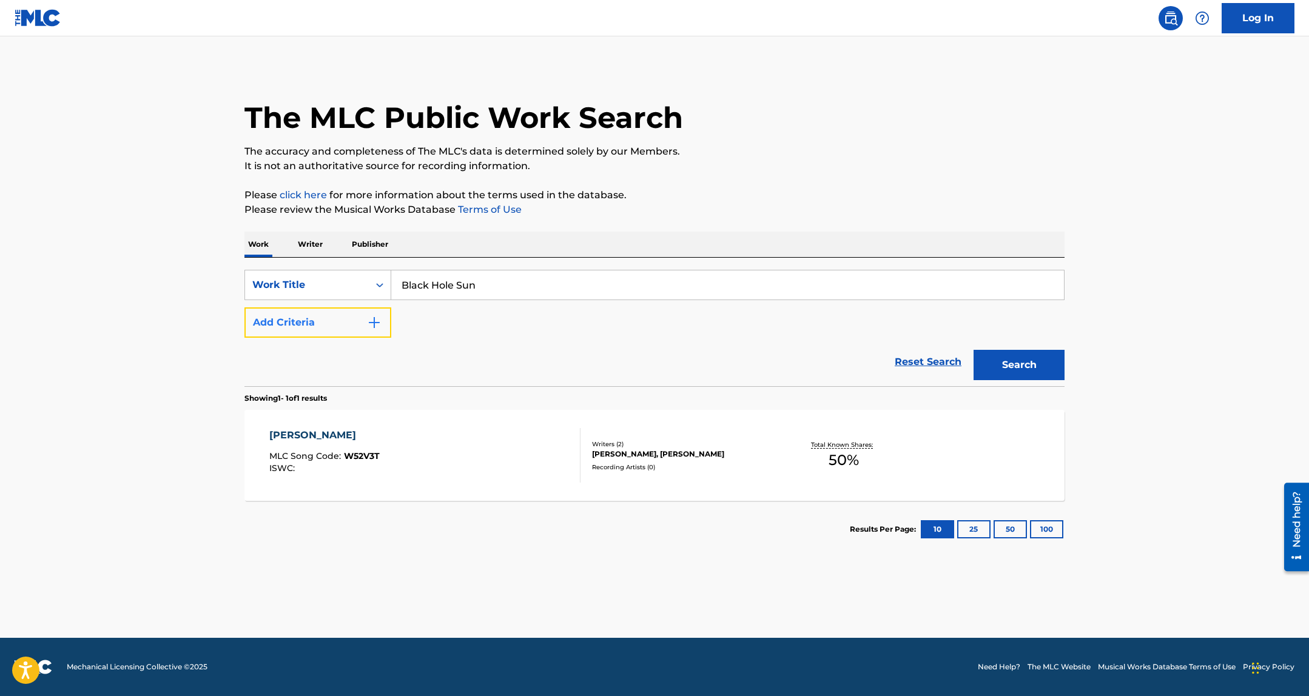
click at [317, 328] on button "Add Criteria" at bounding box center [317, 323] width 147 height 30
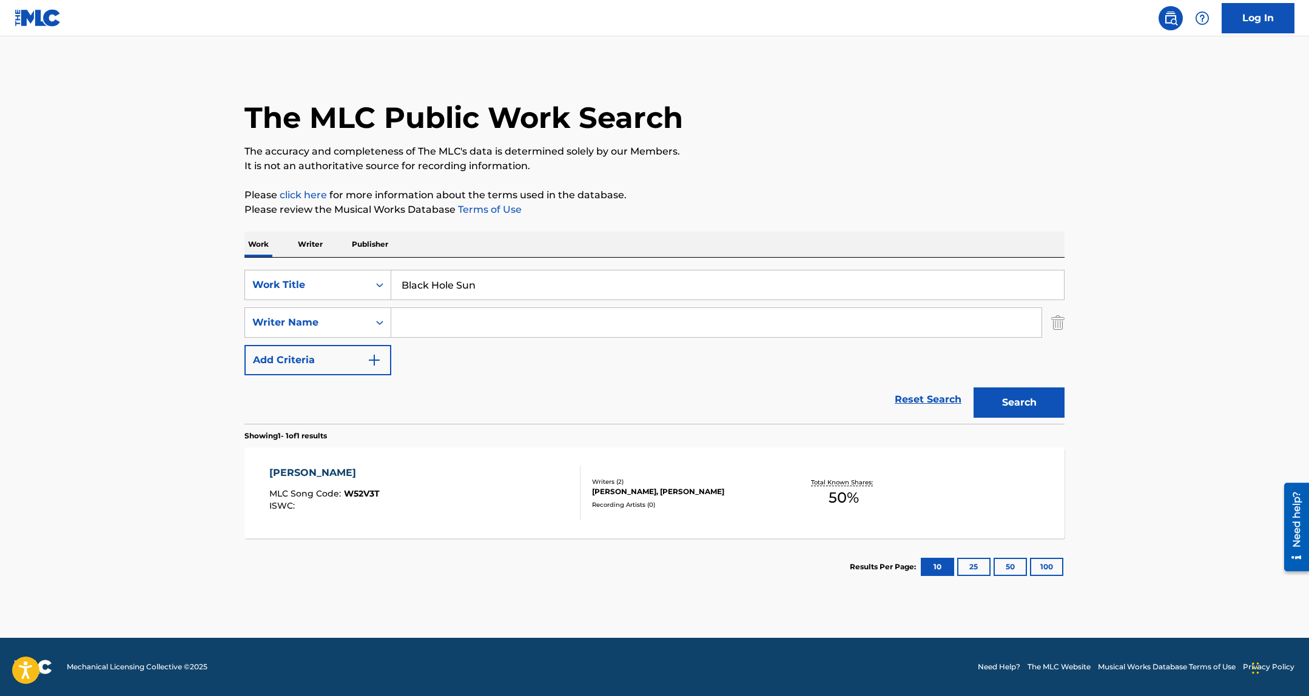
click at [508, 328] on input "Search Form" at bounding box center [716, 322] width 650 height 29
type input "patrick crowley"
click at [974, 388] on button "Search" at bounding box center [1019, 403] width 91 height 30
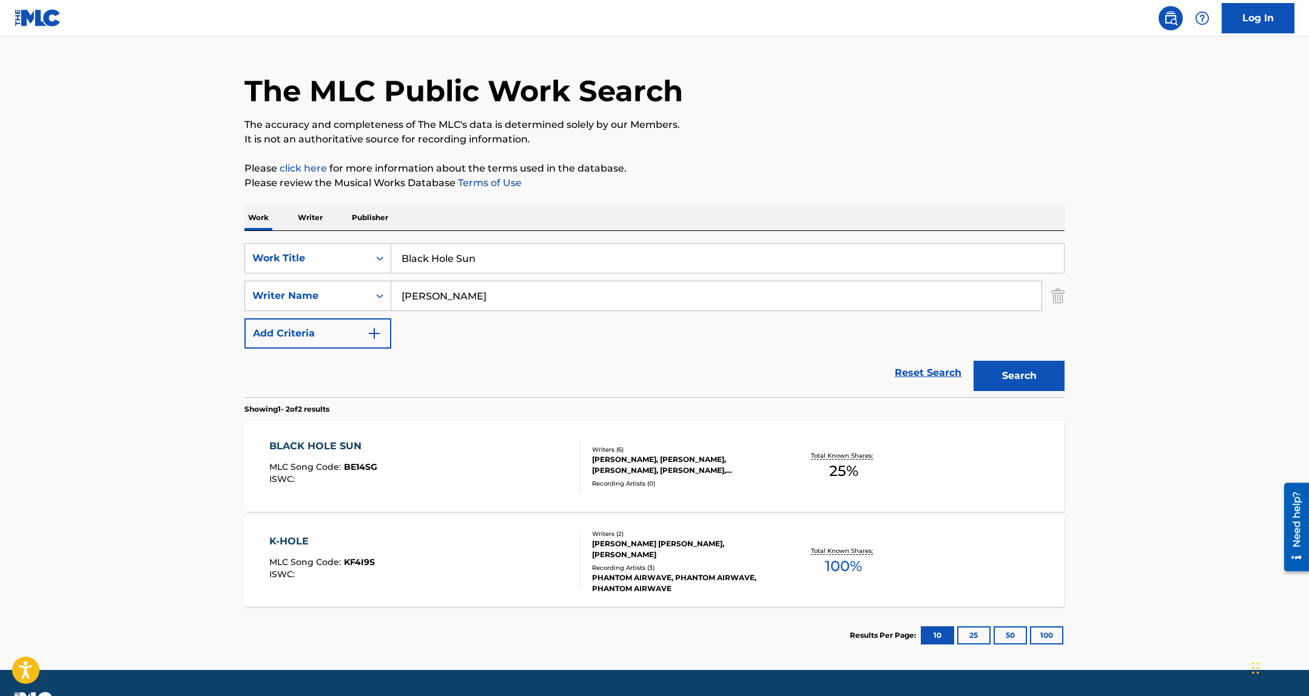
scroll to position [59, 0]
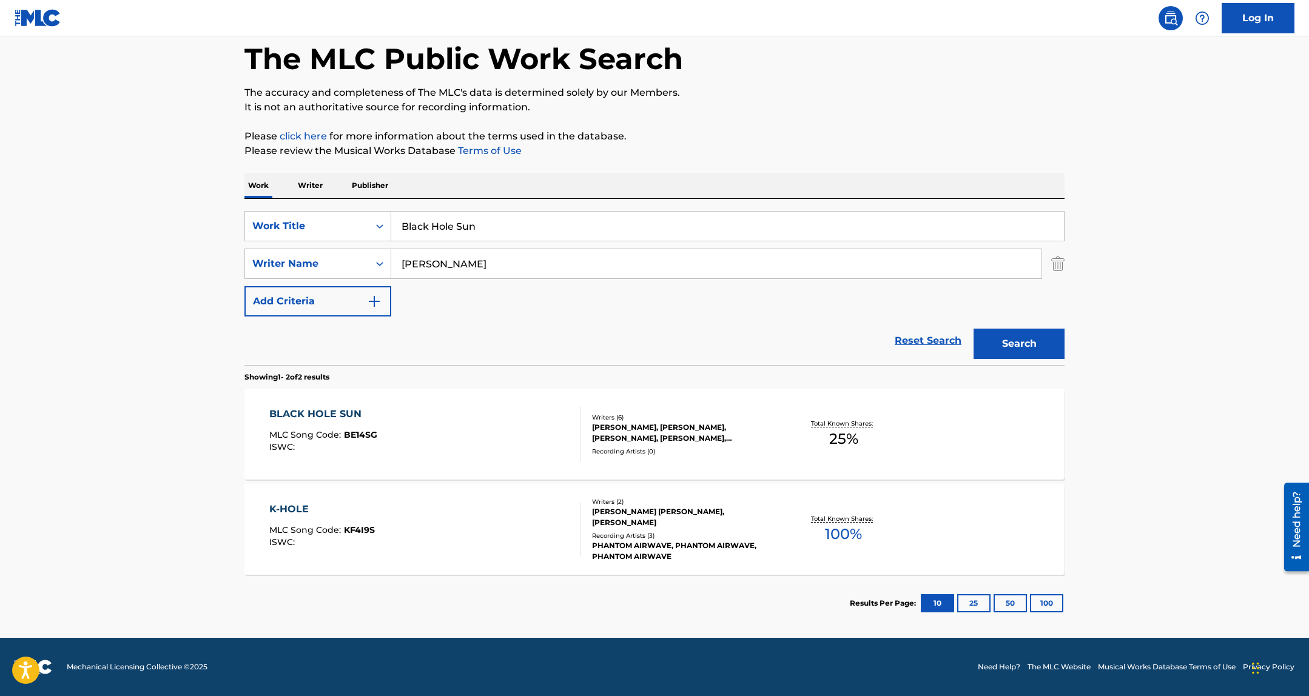
click at [465, 266] on input "patrick crowley" at bounding box center [716, 263] width 650 height 29
click at [479, 438] on div "BLACK HOLE SUN MLC Song Code : BE14SG ISWC :" at bounding box center [425, 434] width 312 height 55
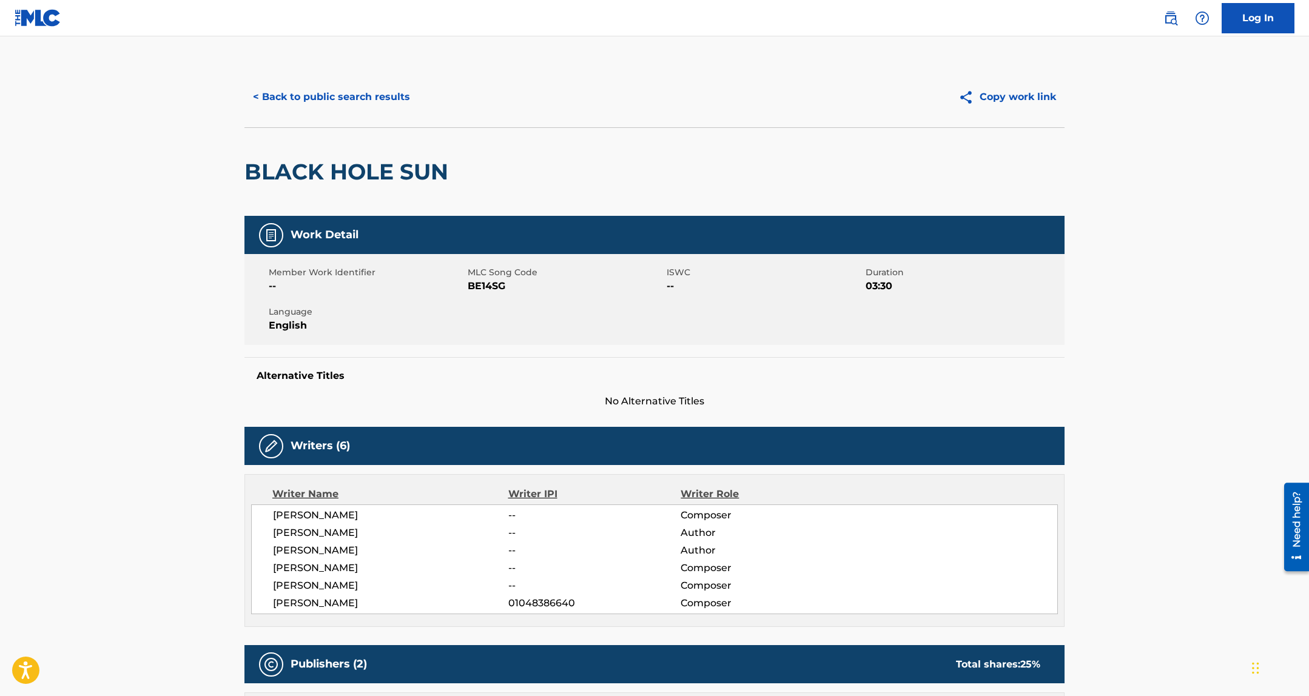
click at [325, 537] on span "[PERSON_NAME]" at bounding box center [390, 533] width 235 height 15
click at [331, 601] on span "RONEN TSYRLIN" at bounding box center [390, 603] width 235 height 15
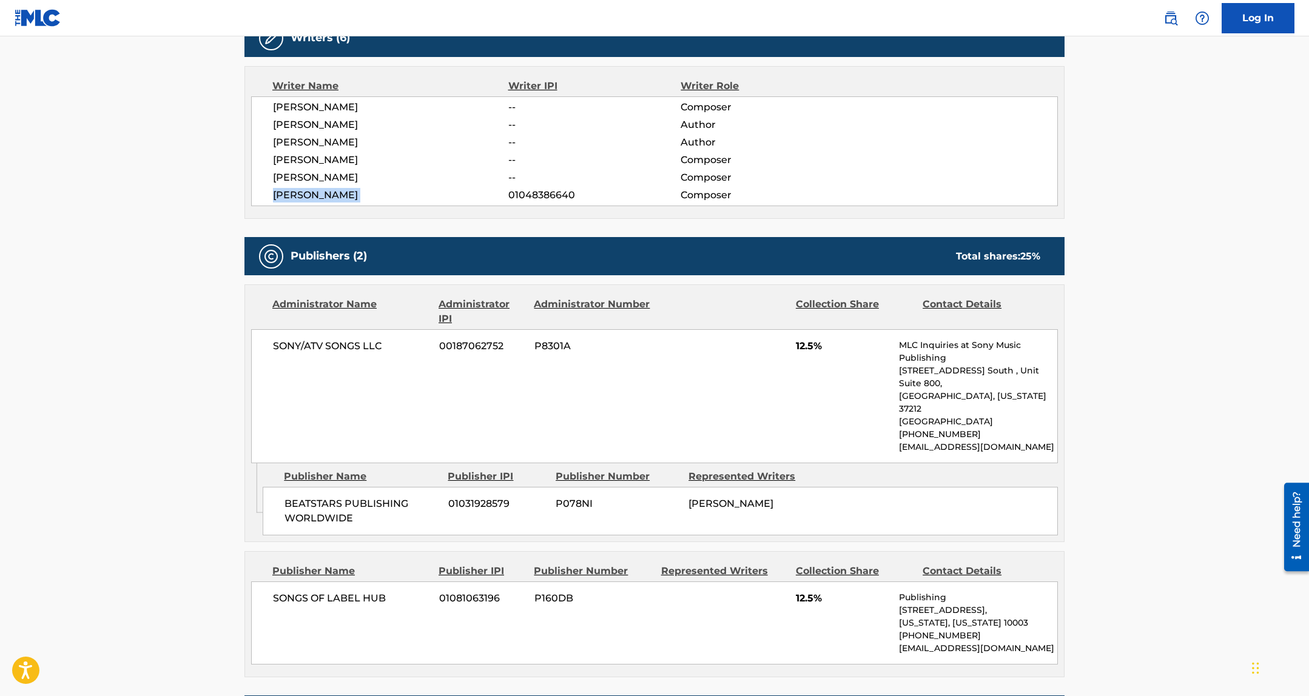
copy div "RONEN TSYRLIN"
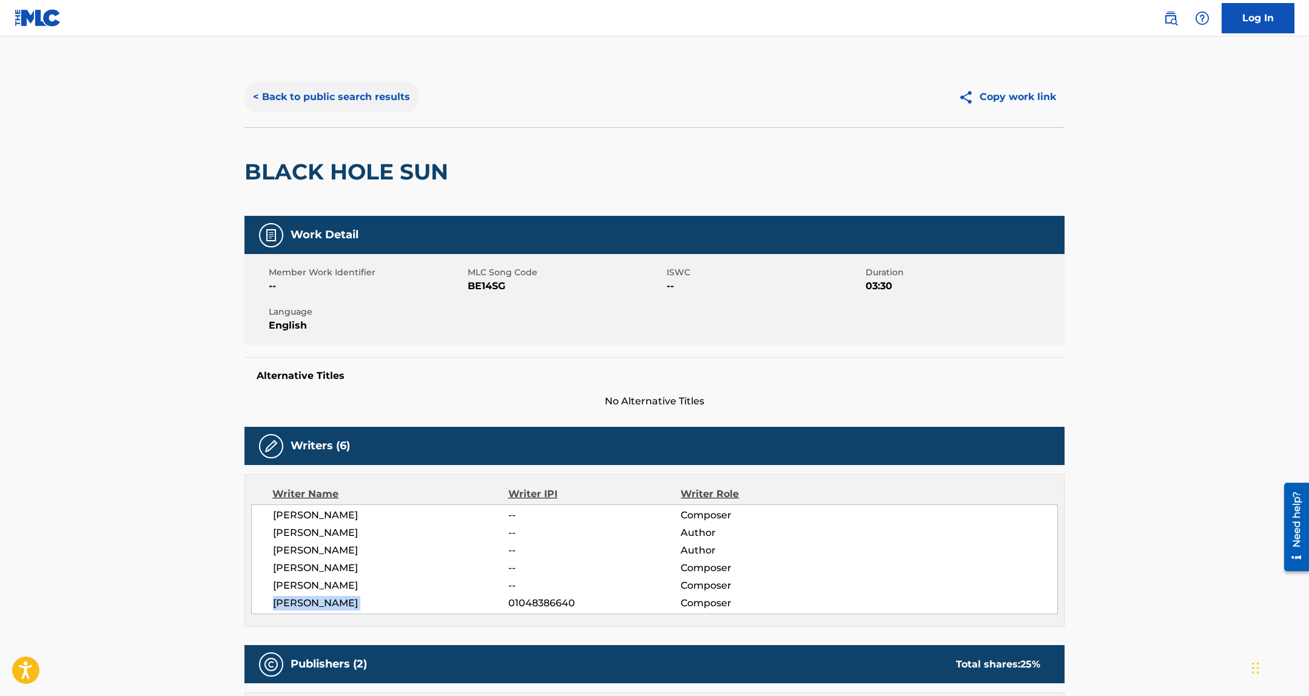
click at [335, 84] on button "< Back to public search results" at bounding box center [331, 97] width 174 height 30
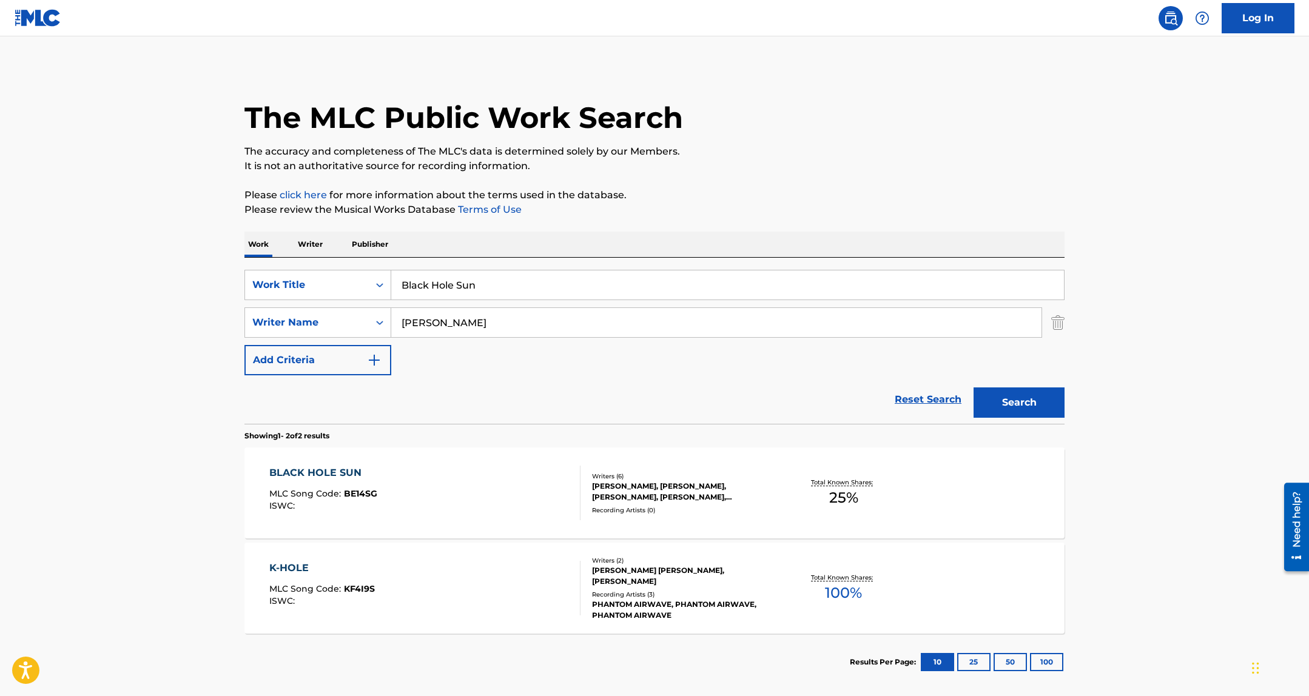
click at [515, 326] on input "patrick crowley" at bounding box center [716, 322] width 650 height 29
paste input "RONEN TSYRLIN"
type input "RONEN TSYRLIN"
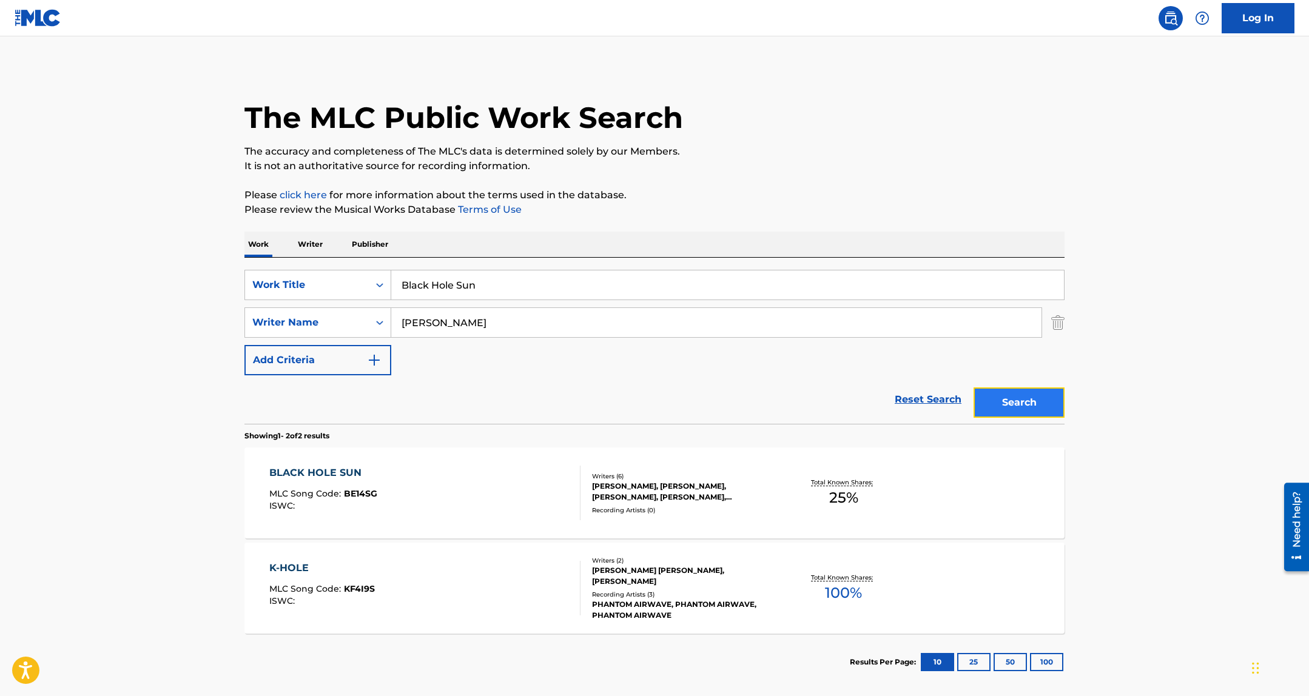
click at [1017, 400] on button "Search" at bounding box center [1019, 403] width 91 height 30
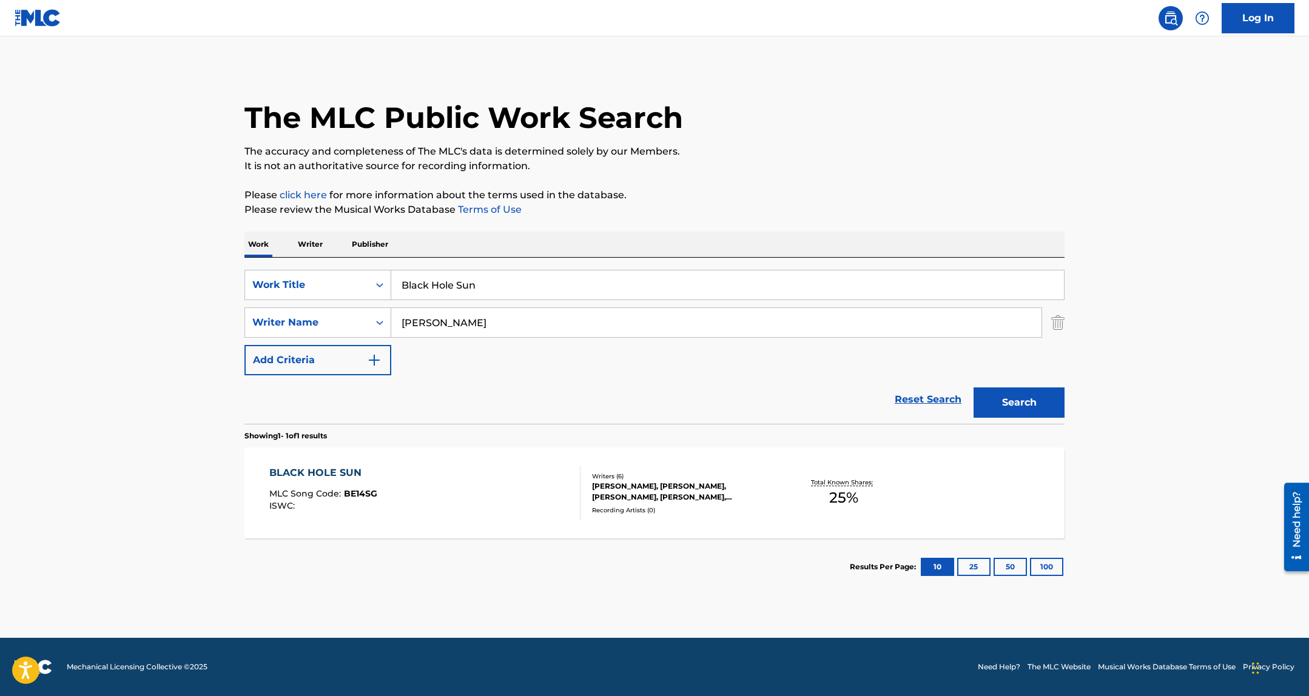
click at [621, 500] on div "PATRICK CROWLEY, TYLER BROOKS, JONAH ZULAUF, ALBRECHT LANGE, NICK CASSIDY, RONE…" at bounding box center [683, 492] width 183 height 22
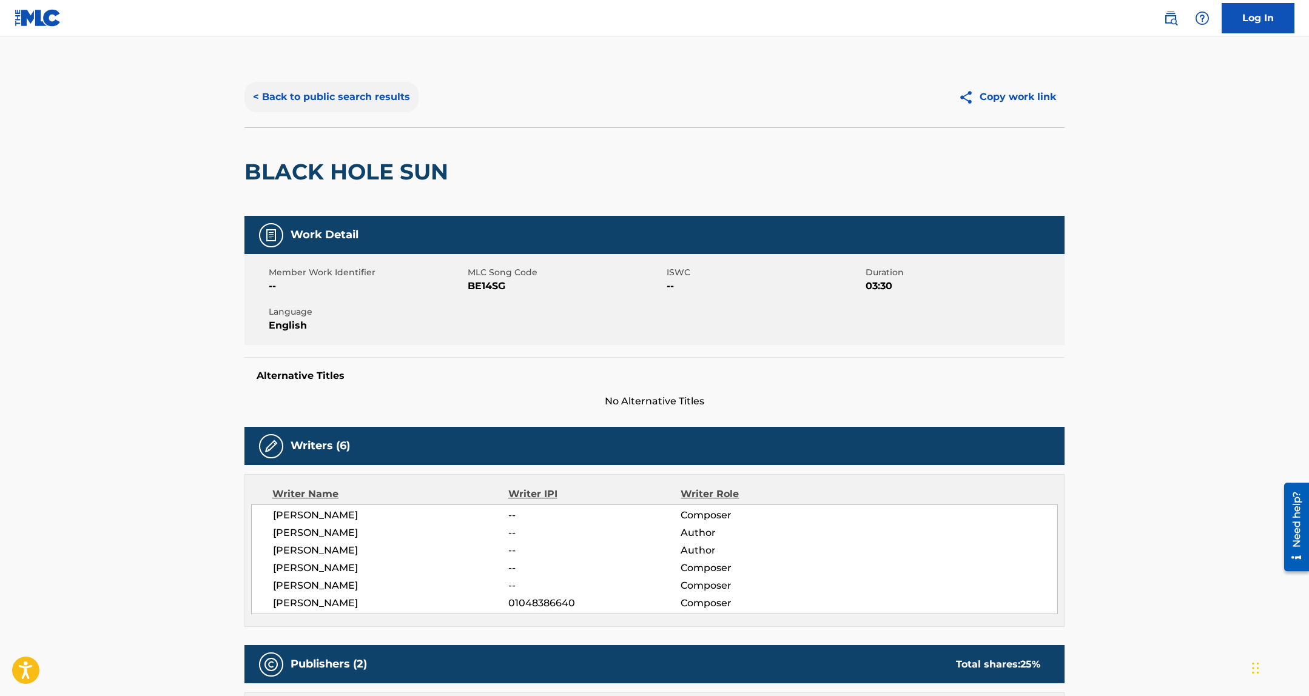
click at [319, 99] on button "< Back to public search results" at bounding box center [331, 97] width 174 height 30
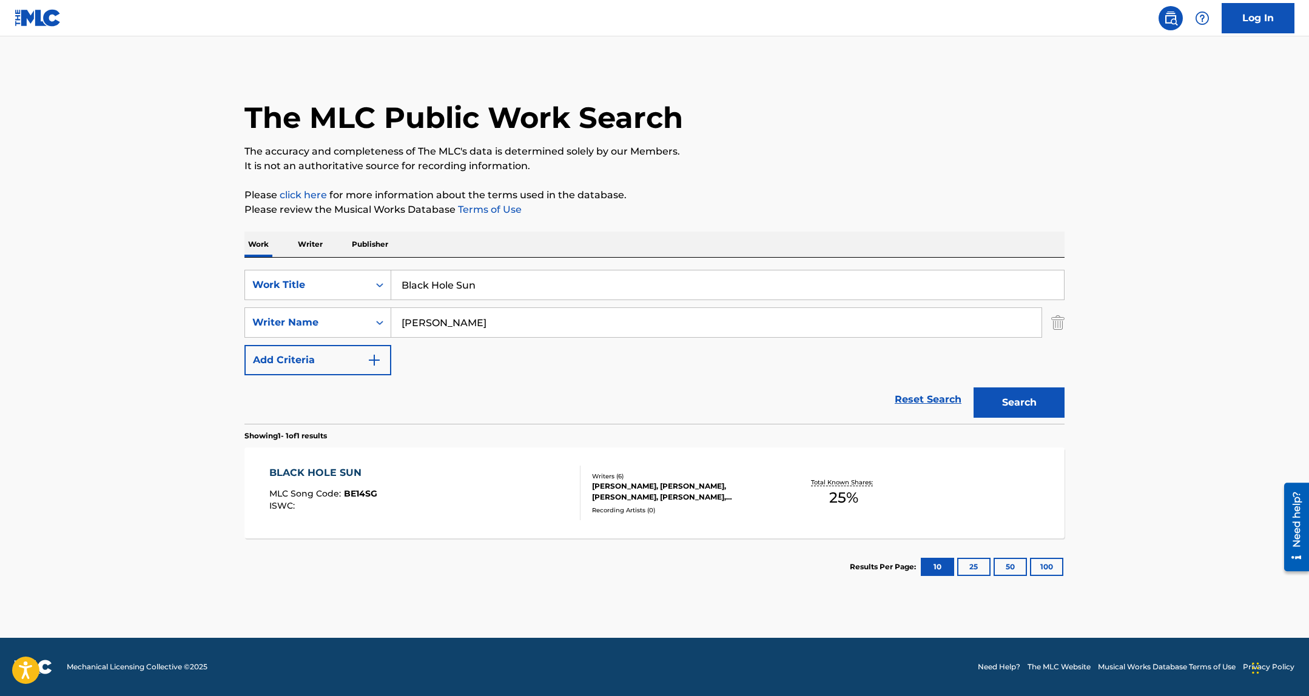
click at [747, 485] on div "PATRICK CROWLEY, TYLER BROOKS, JONAH ZULAUF, ALBRECHT LANGE, NICK CASSIDY, RONE…" at bounding box center [683, 492] width 183 height 22
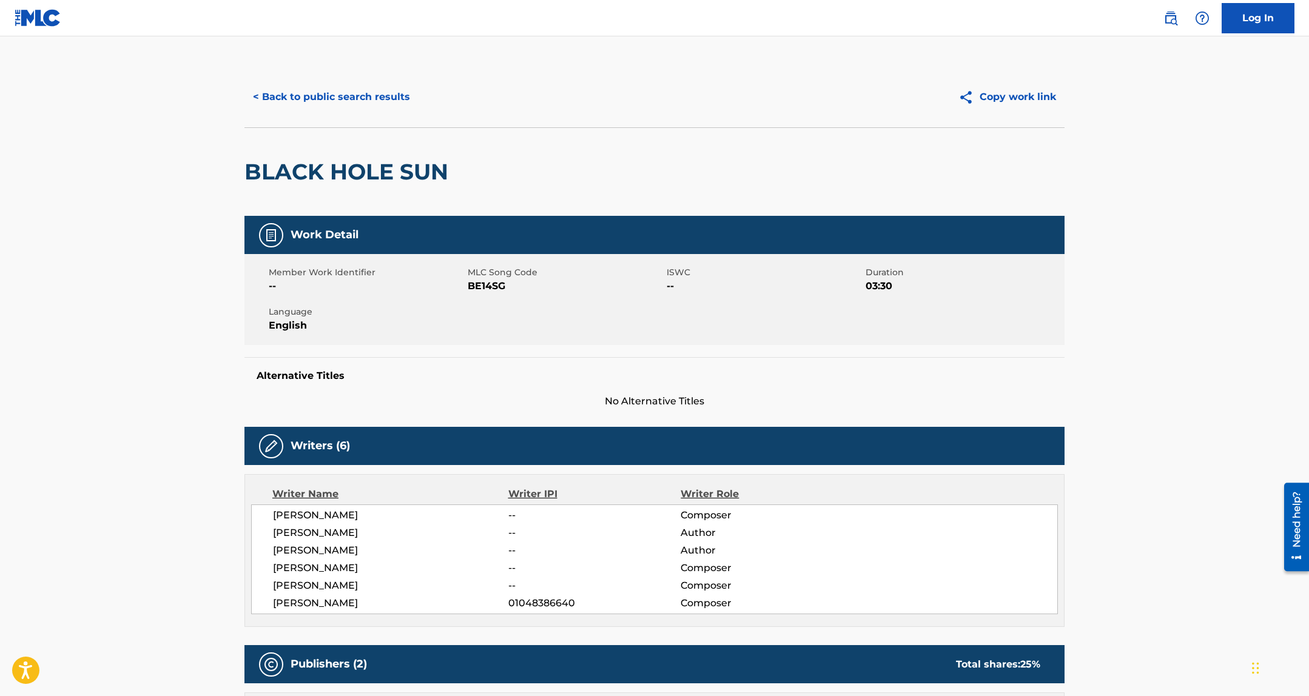
click at [306, 536] on span "[PERSON_NAME]" at bounding box center [390, 533] width 235 height 15
copy div "[PERSON_NAME]"
click at [340, 92] on button "< Back to public search results" at bounding box center [331, 97] width 174 height 30
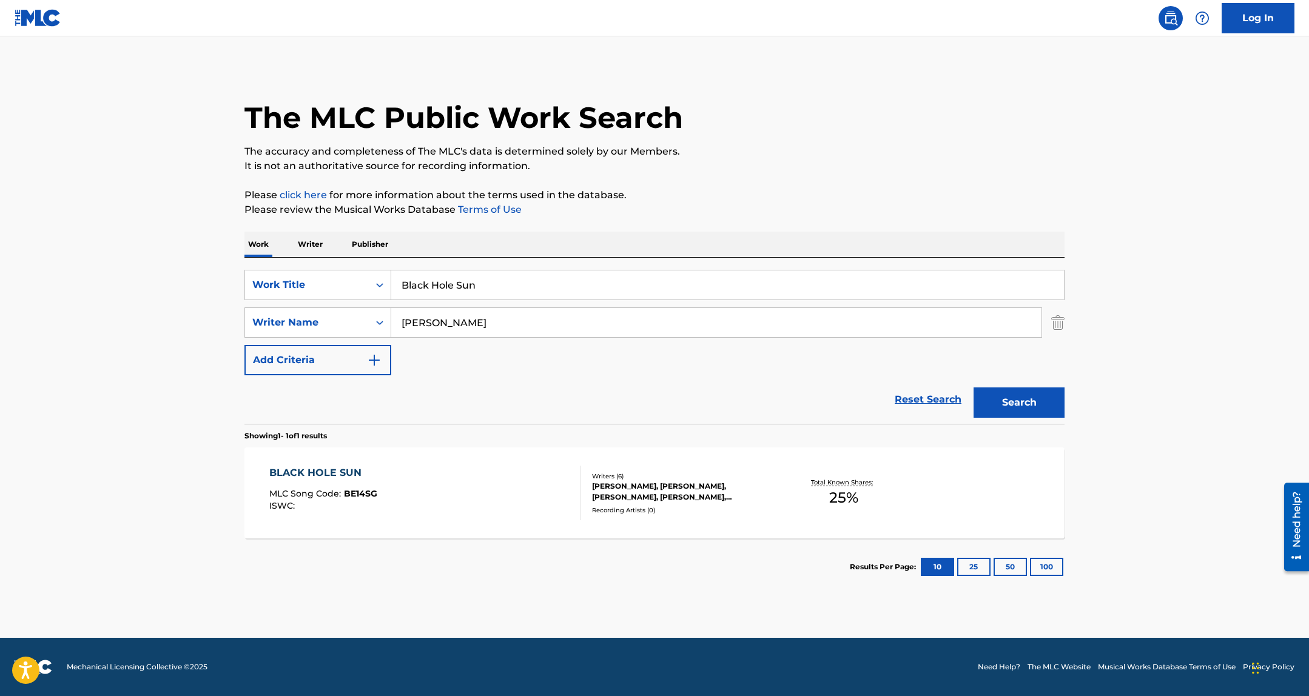
click at [482, 325] on input "RONEN TSYRLIN" at bounding box center [716, 322] width 650 height 29
paste input "[PERSON_NAME]"
type input "[PERSON_NAME]"
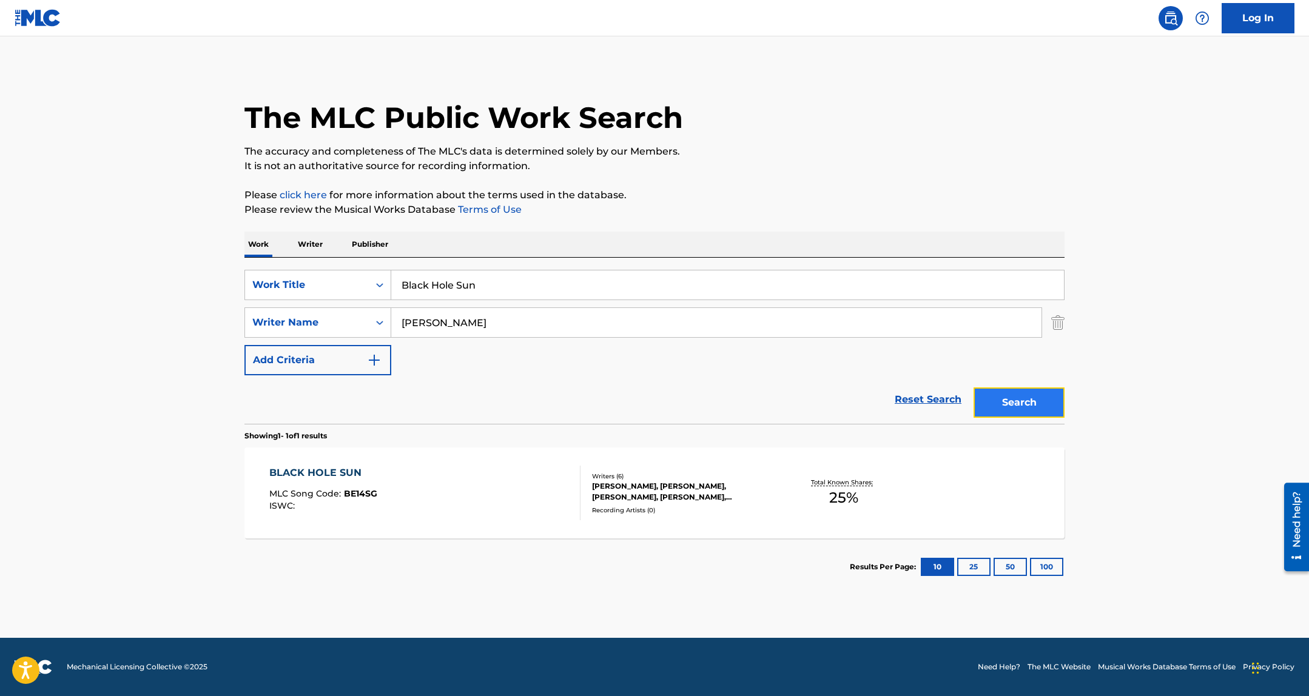
click at [1020, 399] on button "Search" at bounding box center [1019, 403] width 91 height 30
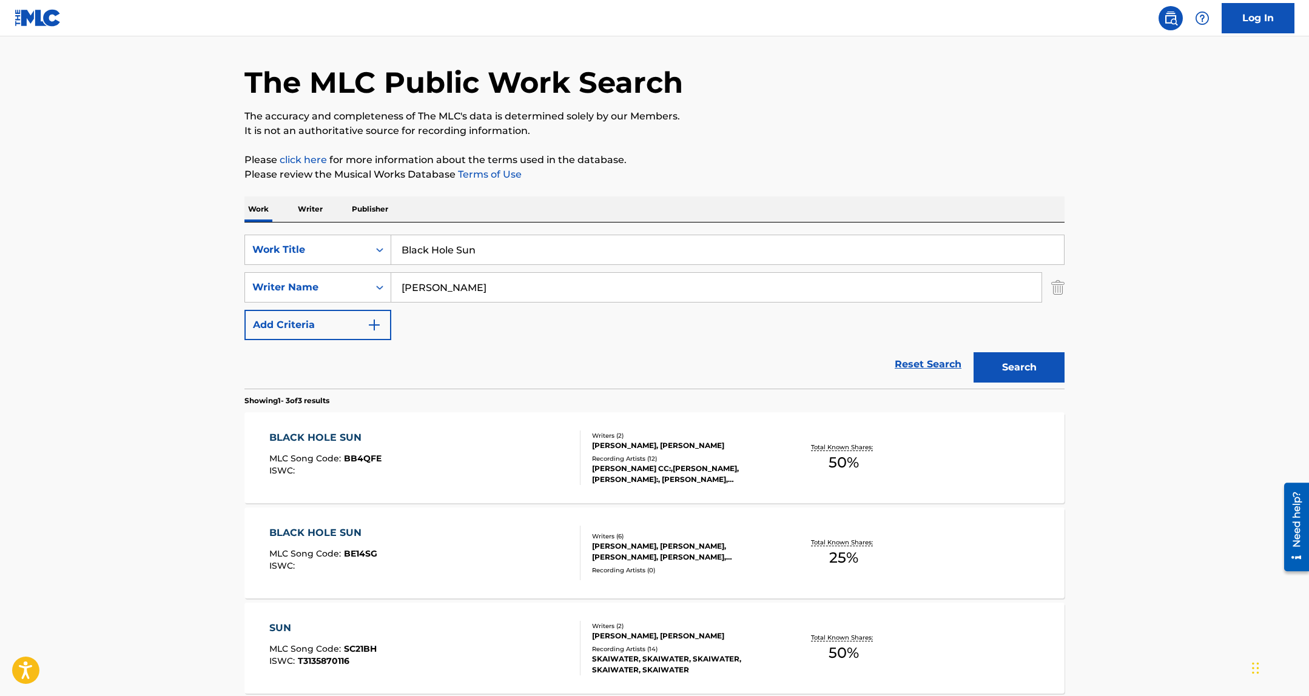
scroll to position [133, 0]
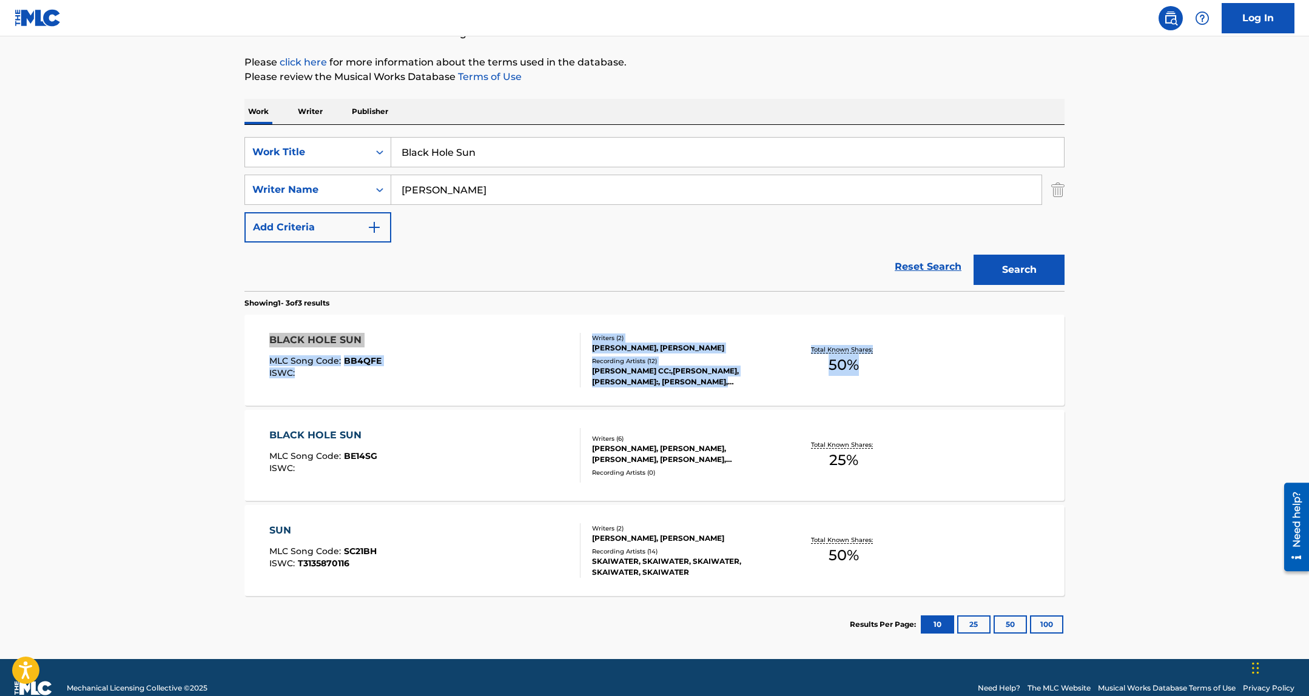
click at [631, 449] on div "PATRICK CROWLEY, TYLER BROOKS, JONAH ZULAUF, ALBRECHT LANGE, NICK CASSIDY, RONE…" at bounding box center [683, 454] width 183 height 22
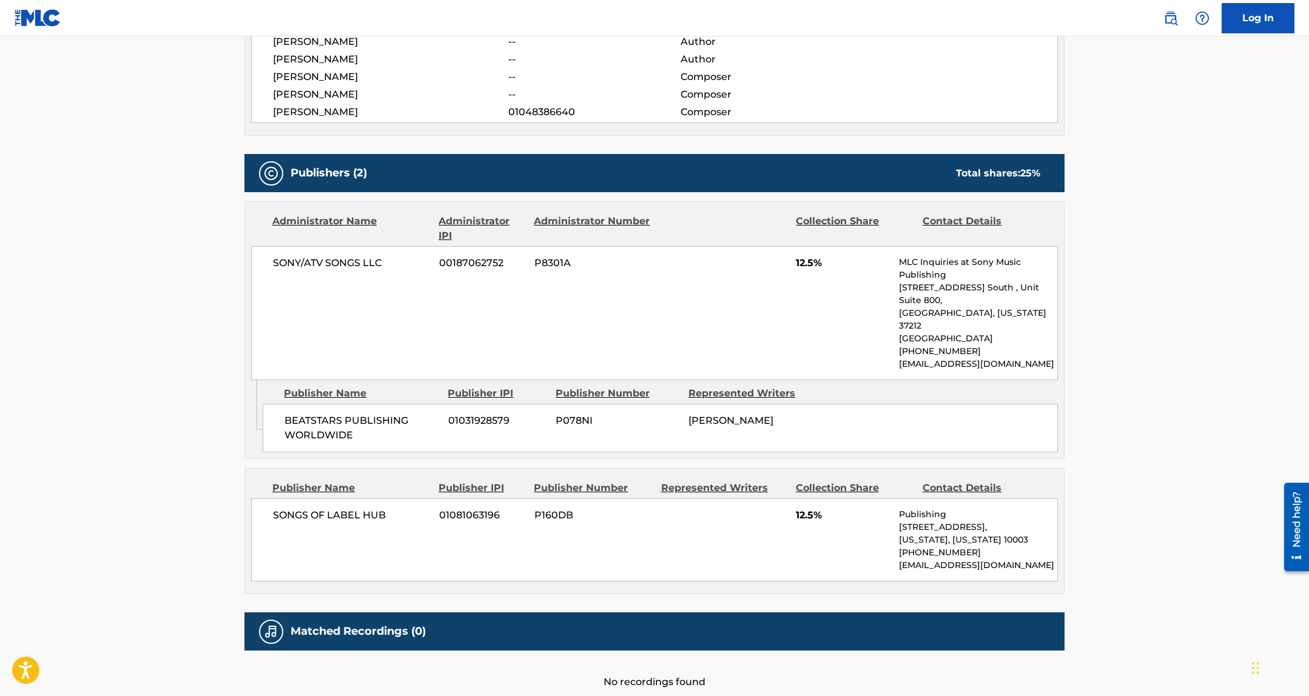
scroll to position [536, 0]
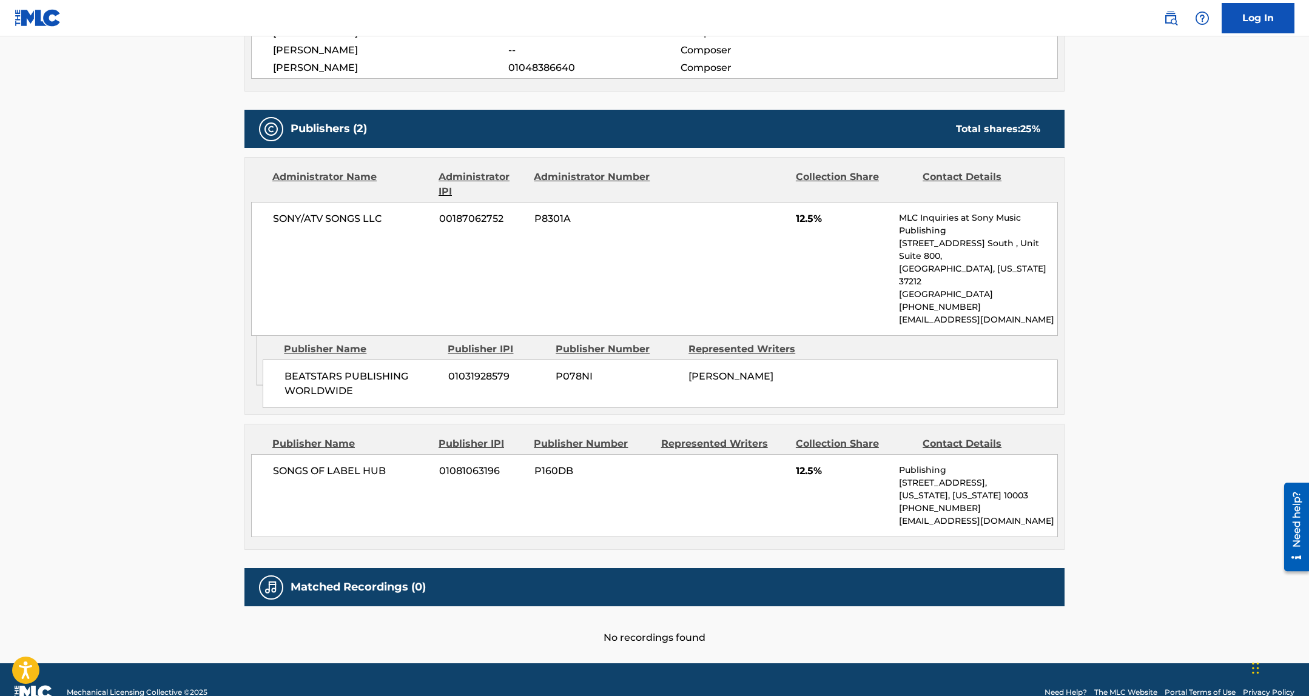
click at [811, 464] on span "12.5%" at bounding box center [843, 471] width 94 height 15
click at [843, 464] on span "12.5%" at bounding box center [843, 471] width 94 height 15
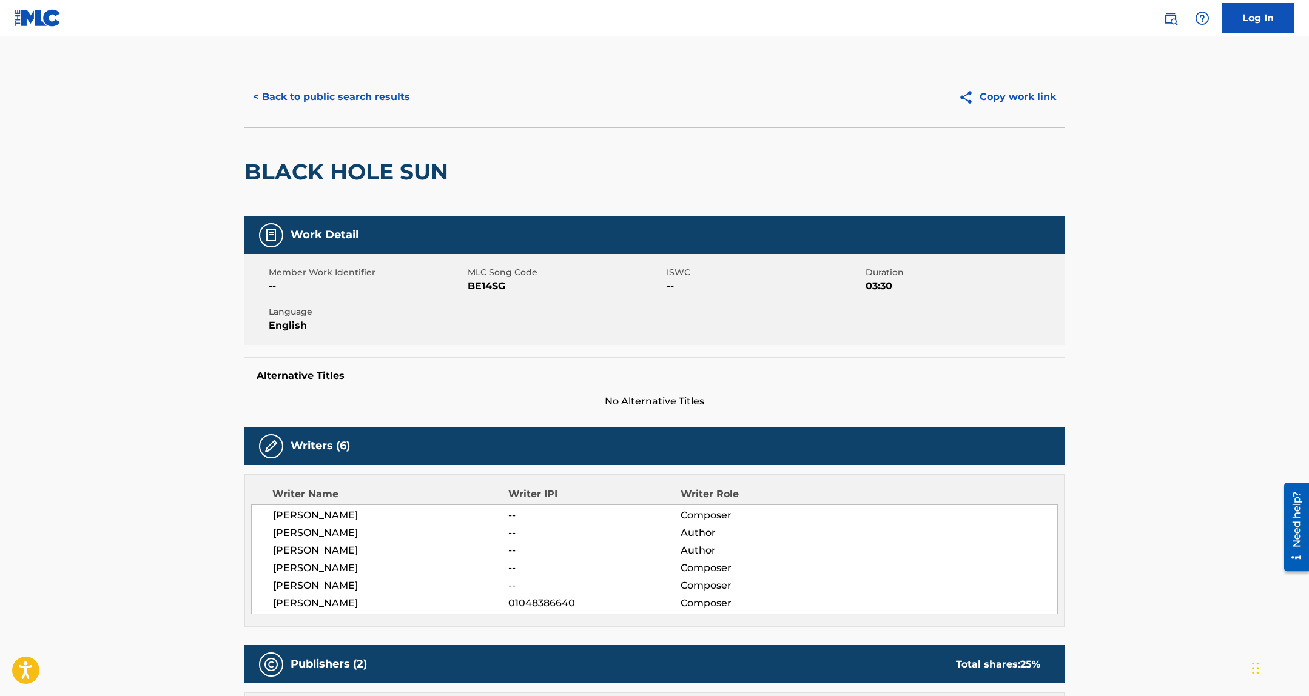
click at [479, 289] on span "BE14SG" at bounding box center [566, 286] width 196 height 15
copy span "BE14SG"
click at [496, 287] on span "BE14SG" at bounding box center [566, 286] width 196 height 15
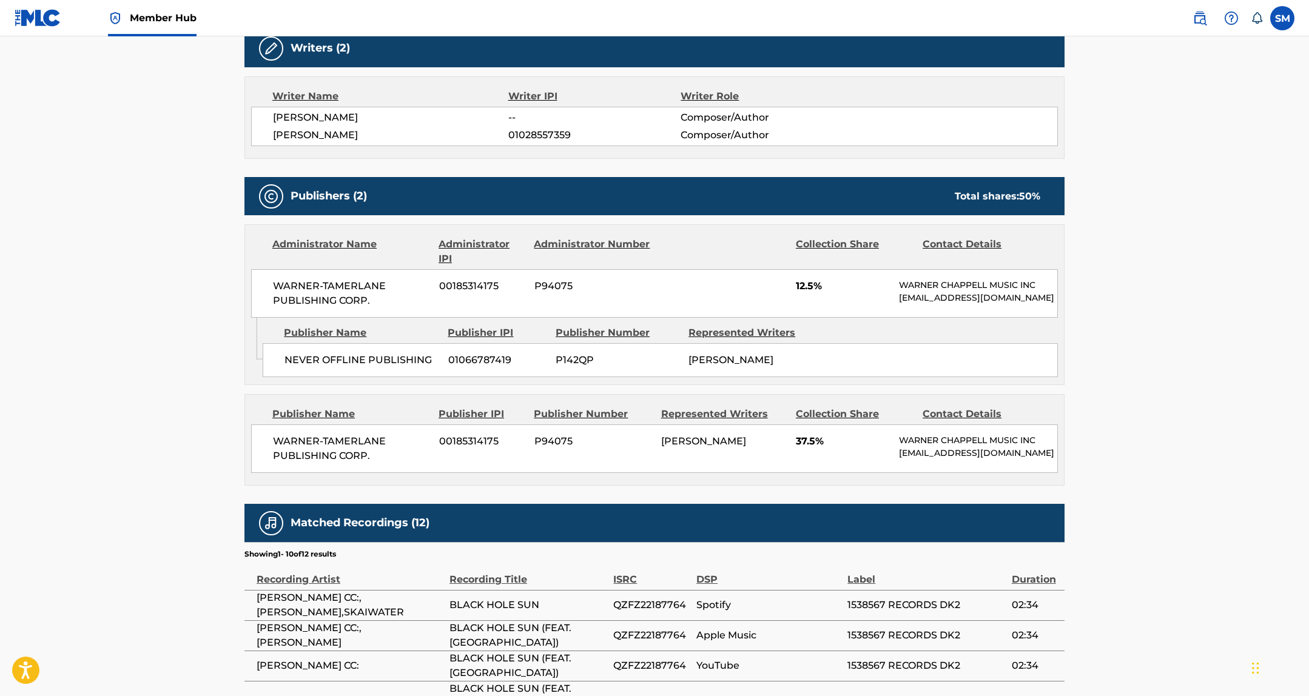
click at [321, 306] on span "WARNER-TAMERLANE PUBLISHING CORP." at bounding box center [351, 293] width 157 height 29
click at [345, 368] on span "NEVER OFFLINE PUBLISHING" at bounding box center [361, 360] width 155 height 15
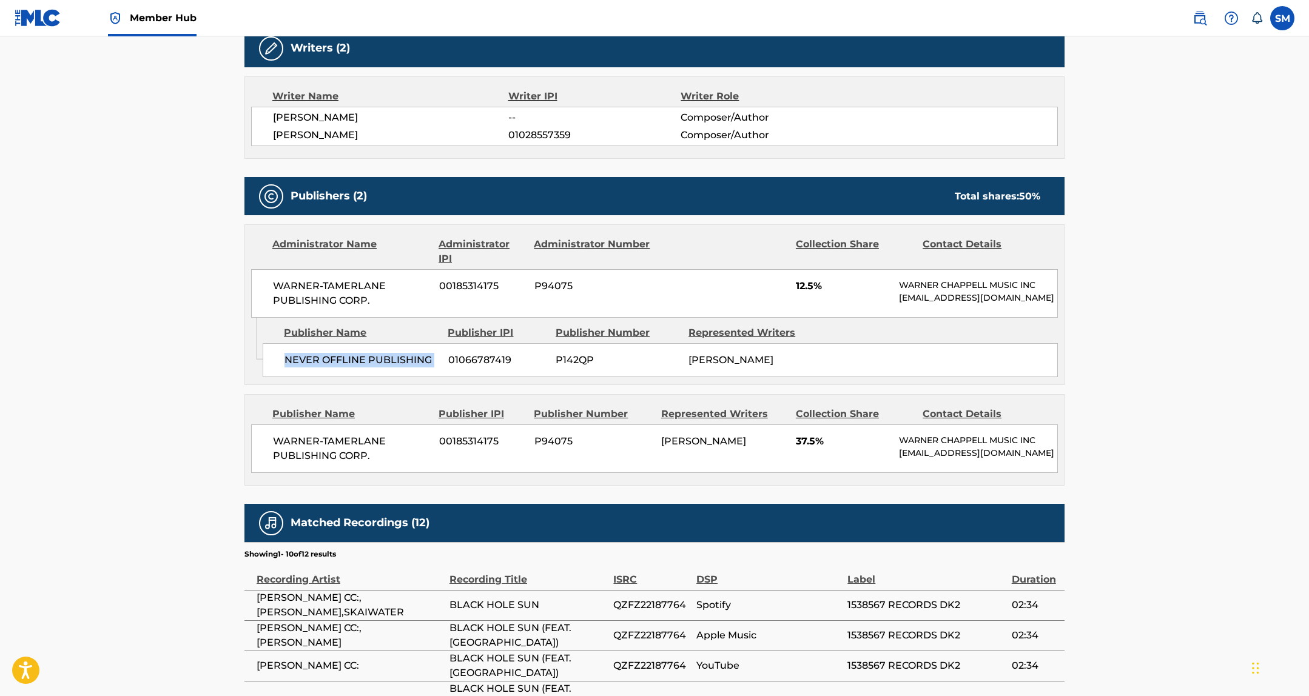
click at [345, 368] on span "NEVER OFFLINE PUBLISHING" at bounding box center [361, 360] width 155 height 15
click at [336, 463] on span "WARNER-TAMERLANE PUBLISHING CORP." at bounding box center [351, 448] width 157 height 29
click at [340, 460] on span "WARNER-TAMERLANE PUBLISHING CORP." at bounding box center [351, 448] width 157 height 29
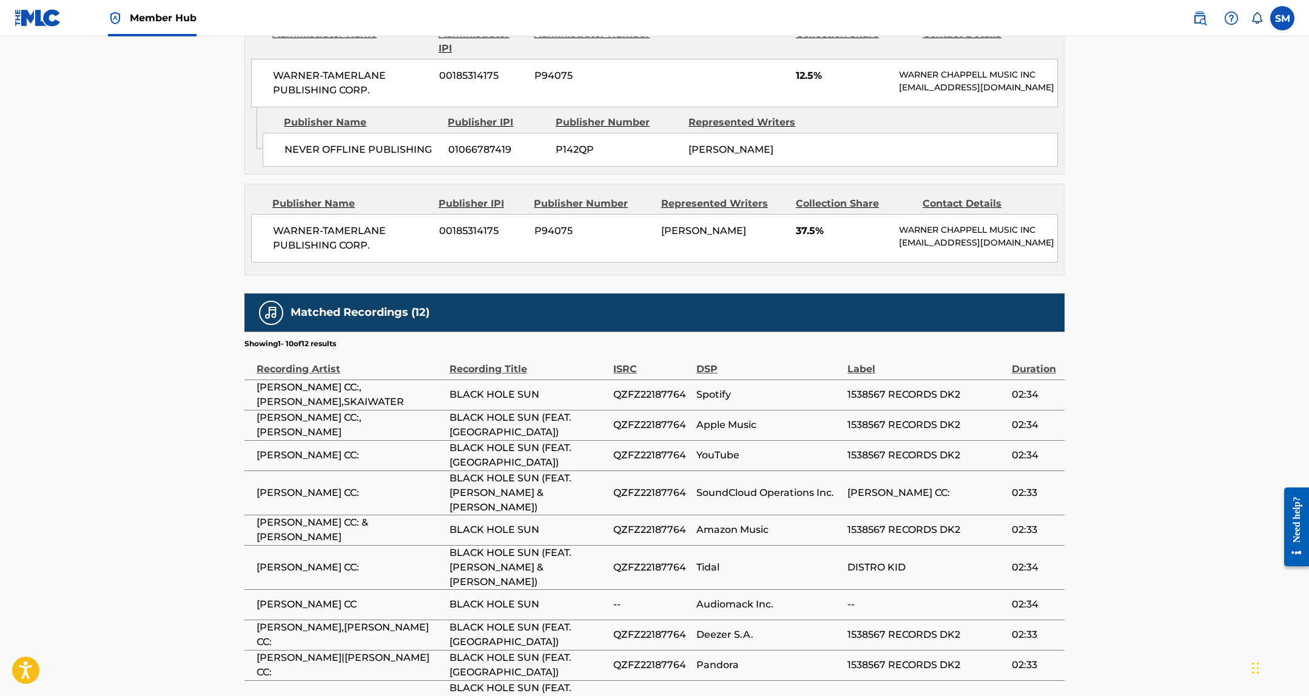
scroll to position [735, 0]
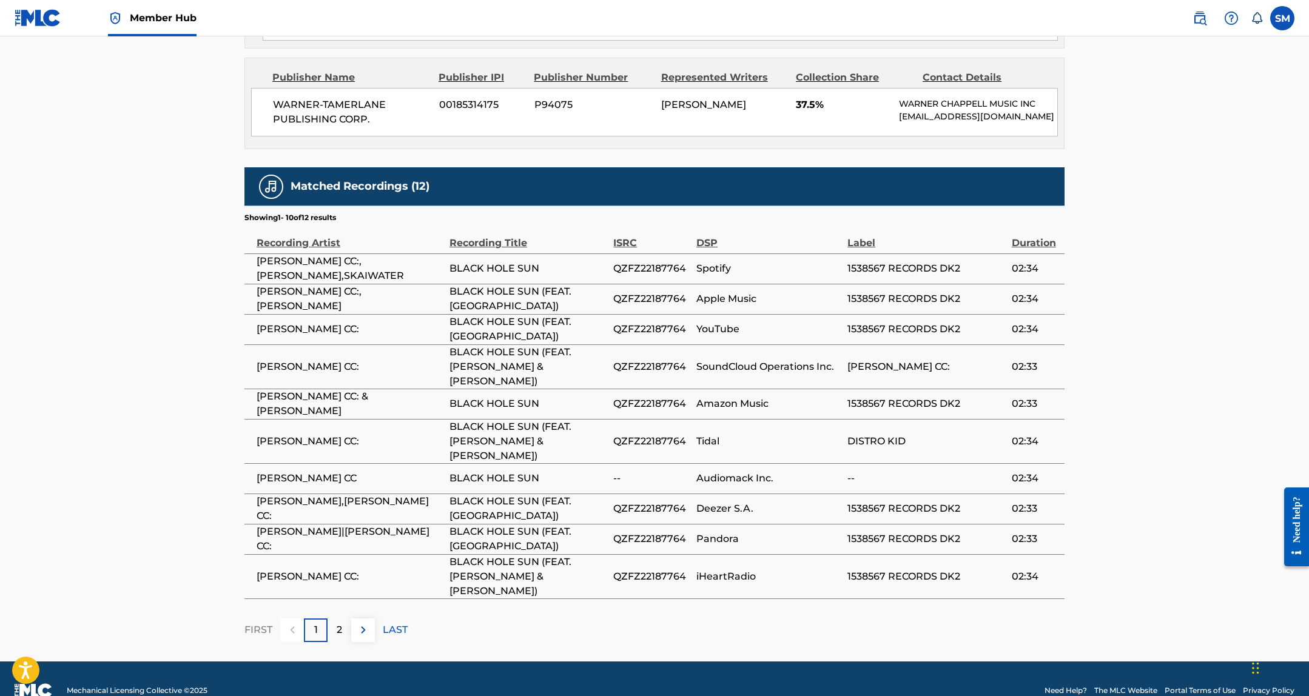
click at [639, 337] on span "QZFZ22187764" at bounding box center [651, 329] width 77 height 15
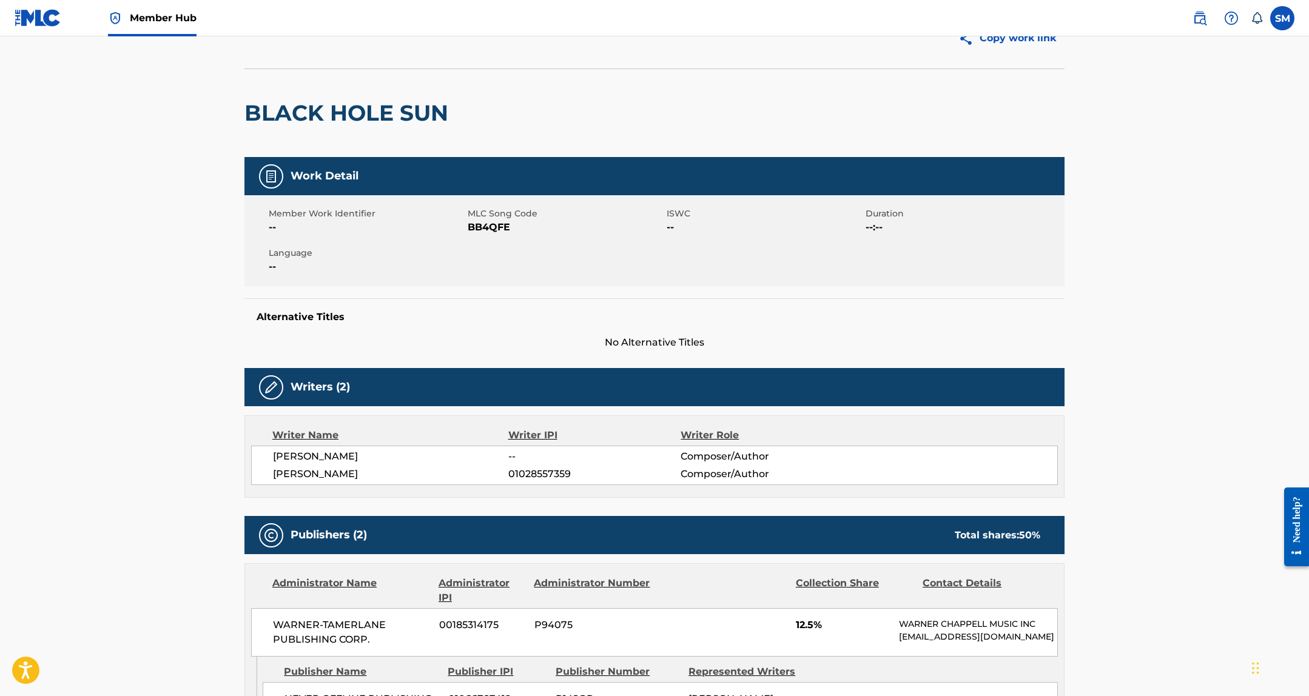
scroll to position [0, 0]
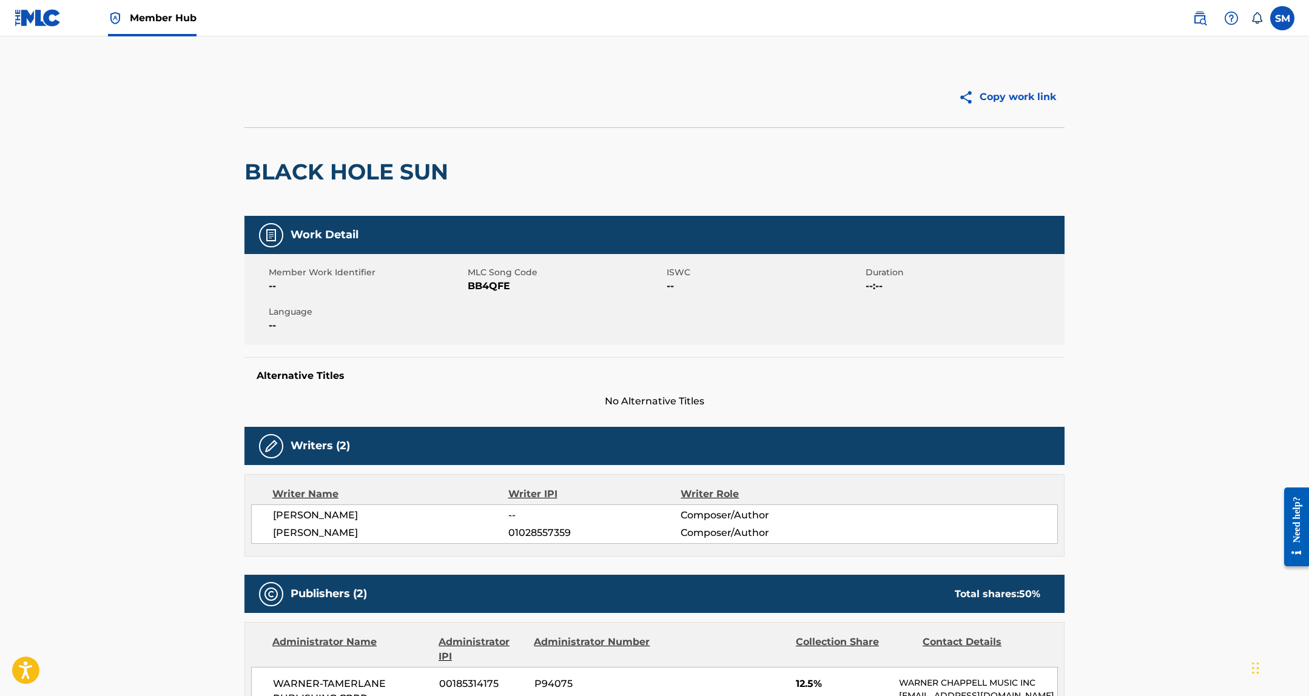
click at [476, 292] on span "BB4QFE" at bounding box center [566, 286] width 196 height 15
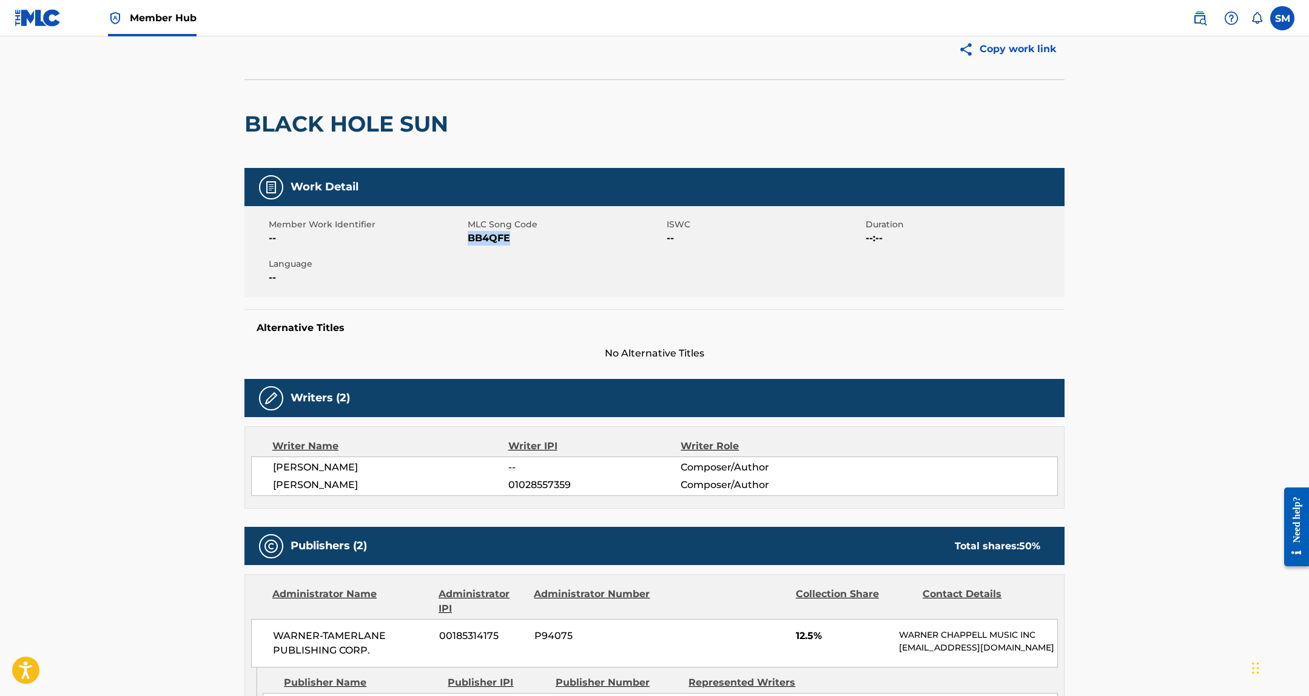
scroll to position [260, 0]
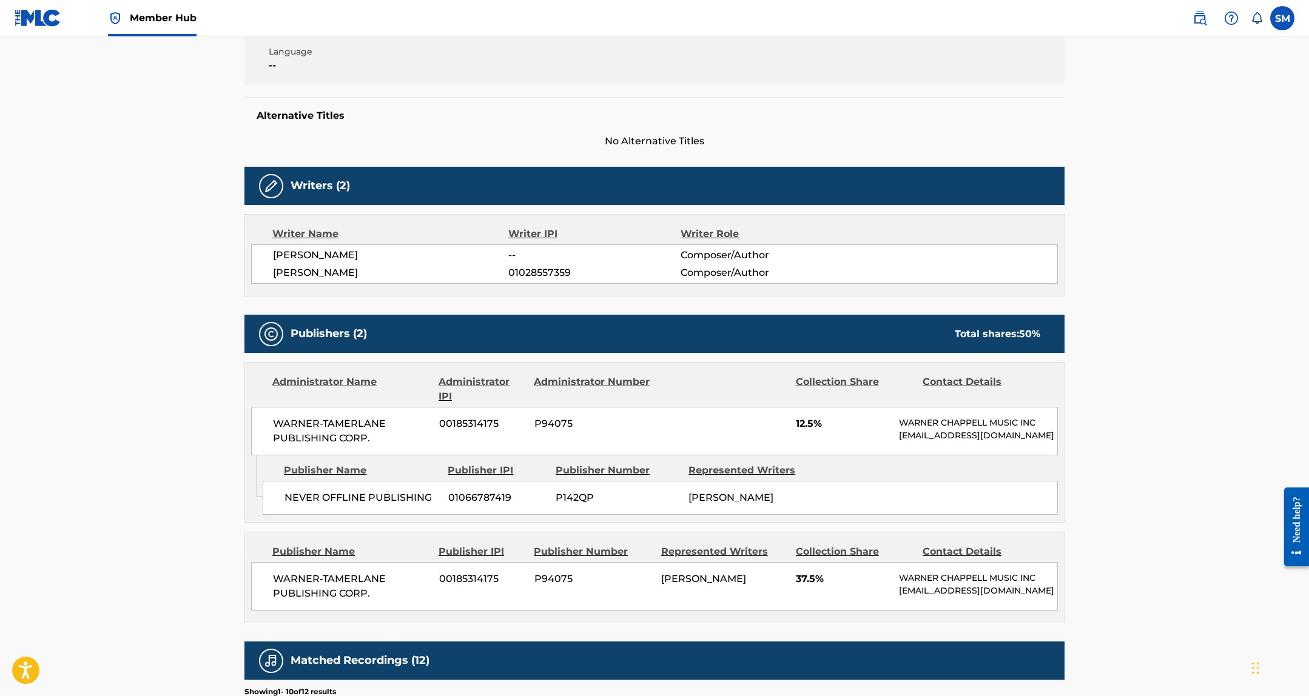
copy span "BB4QFE"
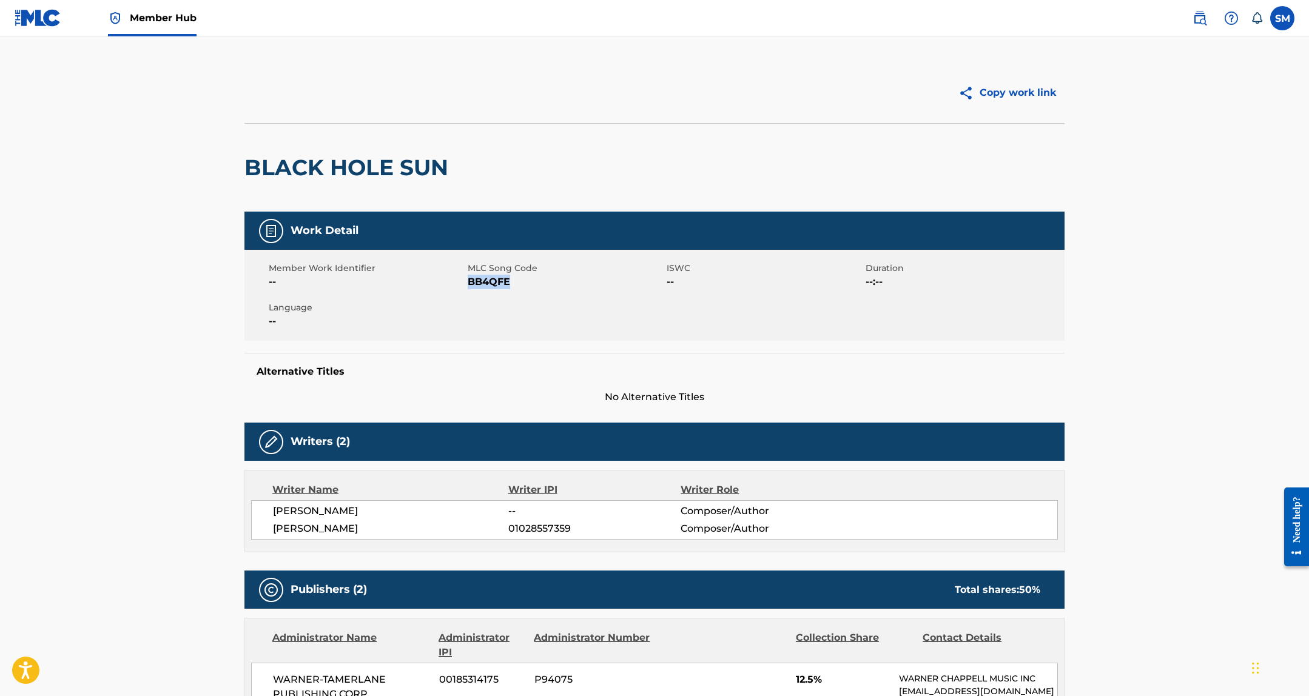
scroll to position [0, 0]
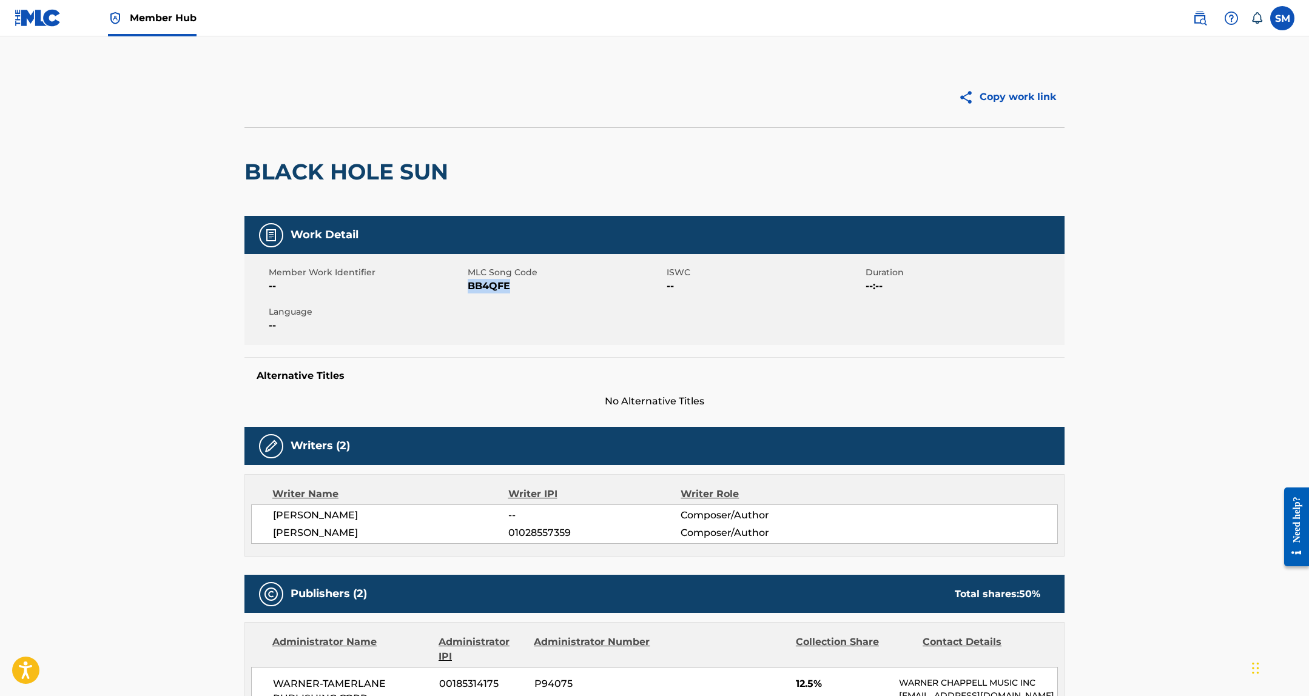
copy span "BB4QFE"
